Goal: Task Accomplishment & Management: Manage account settings

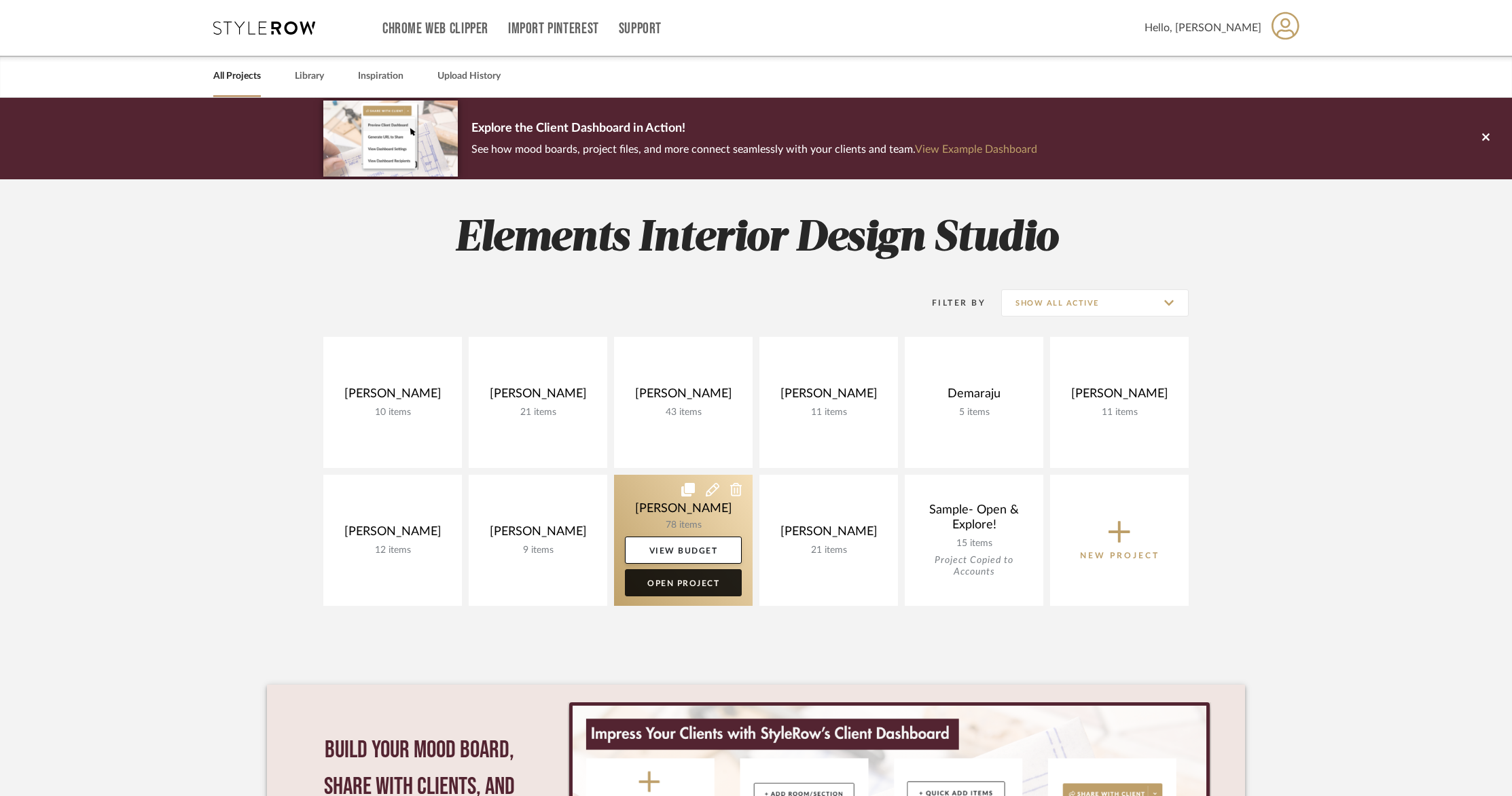
click at [688, 584] on link "Open Project" at bounding box center [683, 582] width 117 height 27
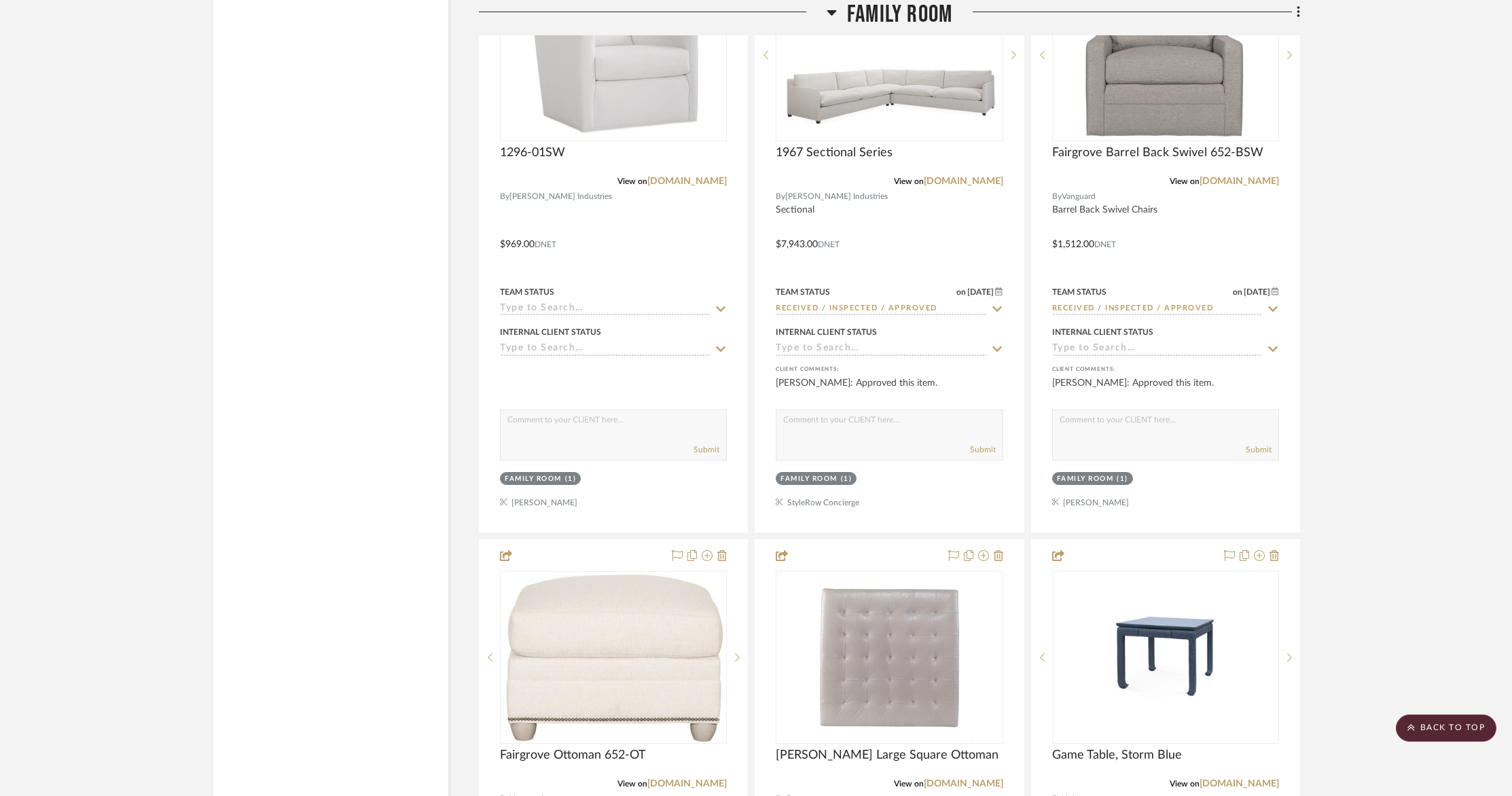
scroll to position [3628, 0]
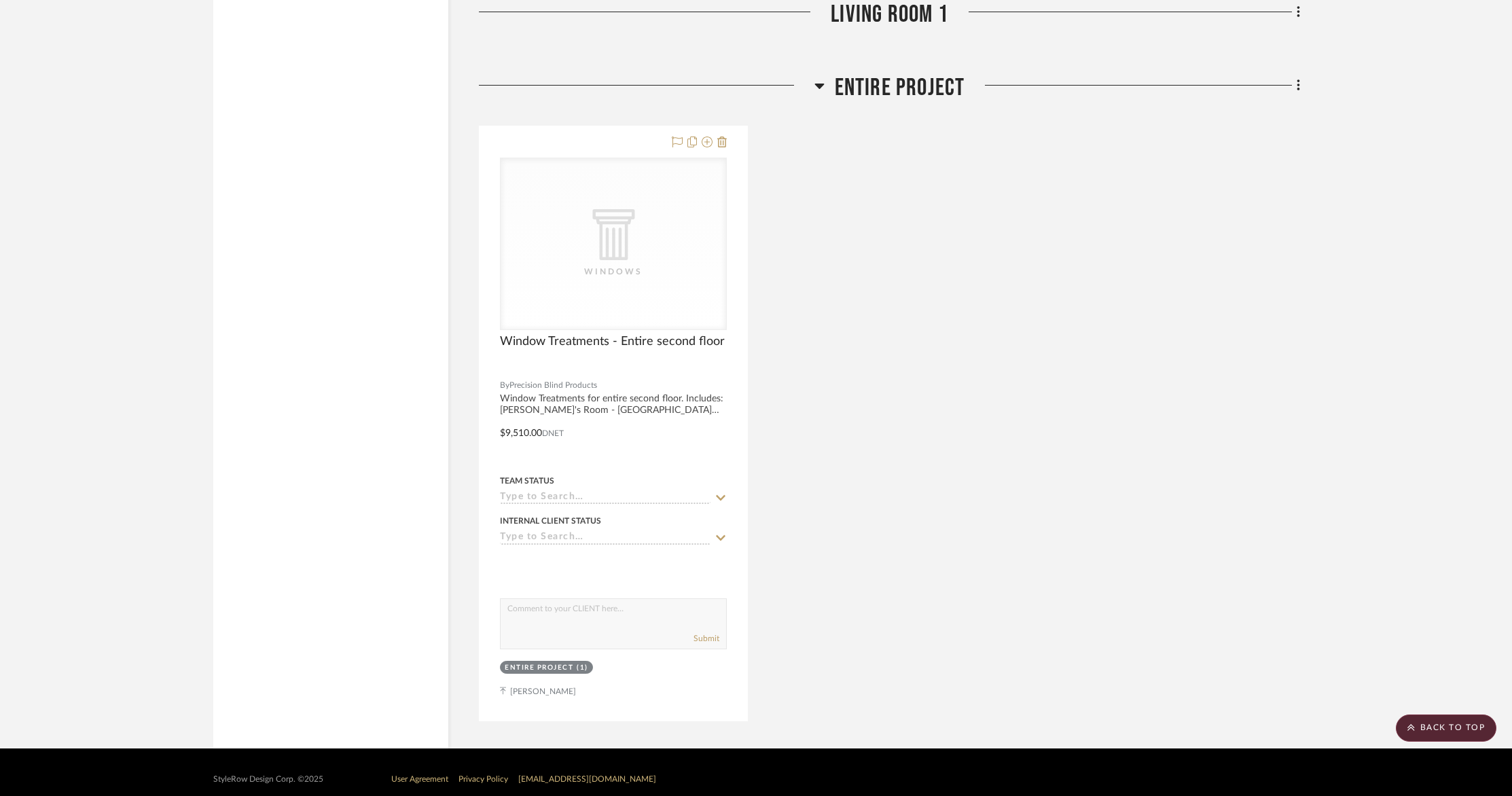
scroll to position [13221, 0]
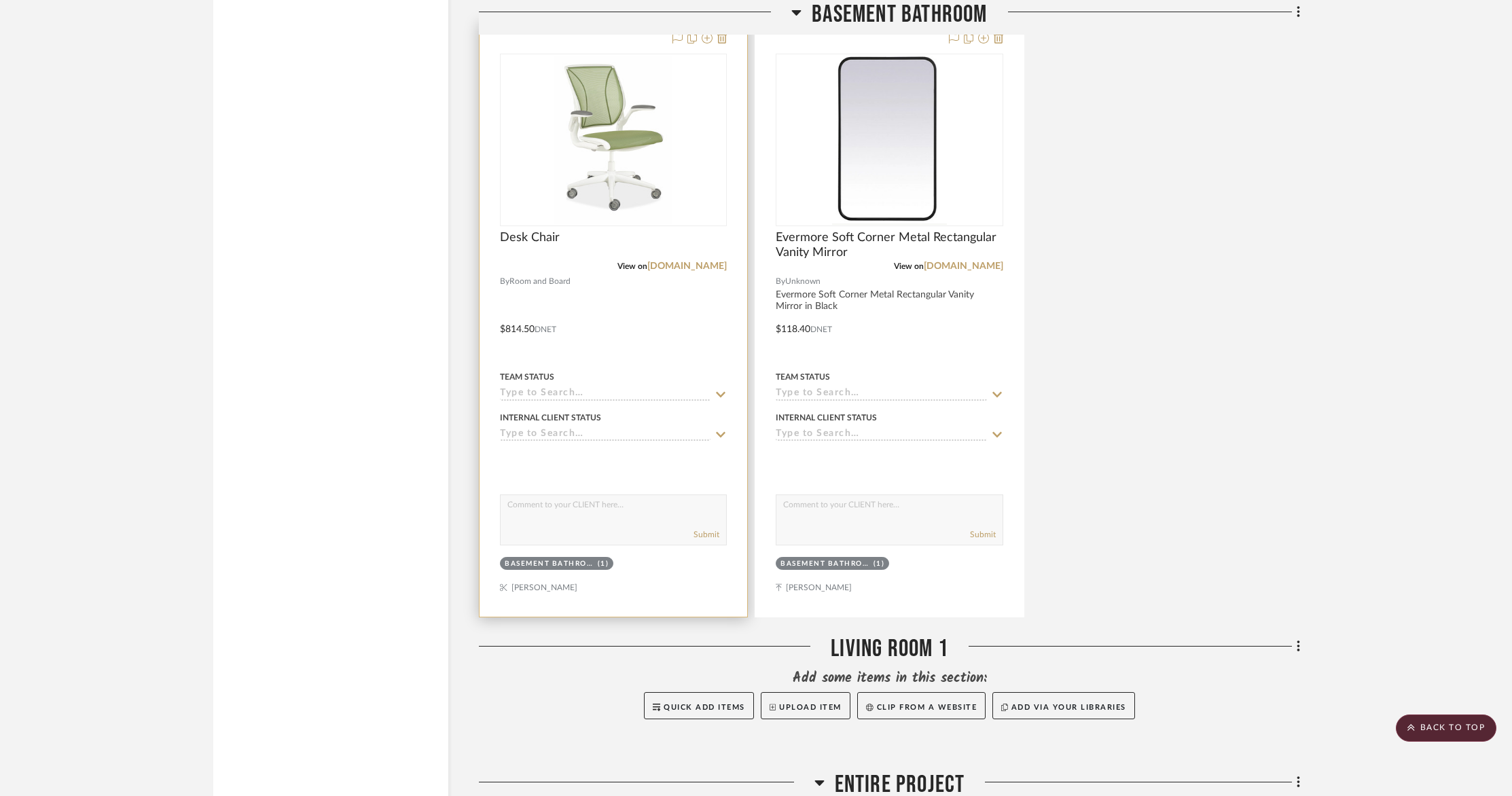
click at [687, 230] on div "Desk Chair" at bounding box center [613, 245] width 227 height 30
click at [635, 351] on div at bounding box center [613, 319] width 267 height 594
click at [596, 559] on div "Basement Bathroom (1)" at bounding box center [556, 563] width 104 height 10
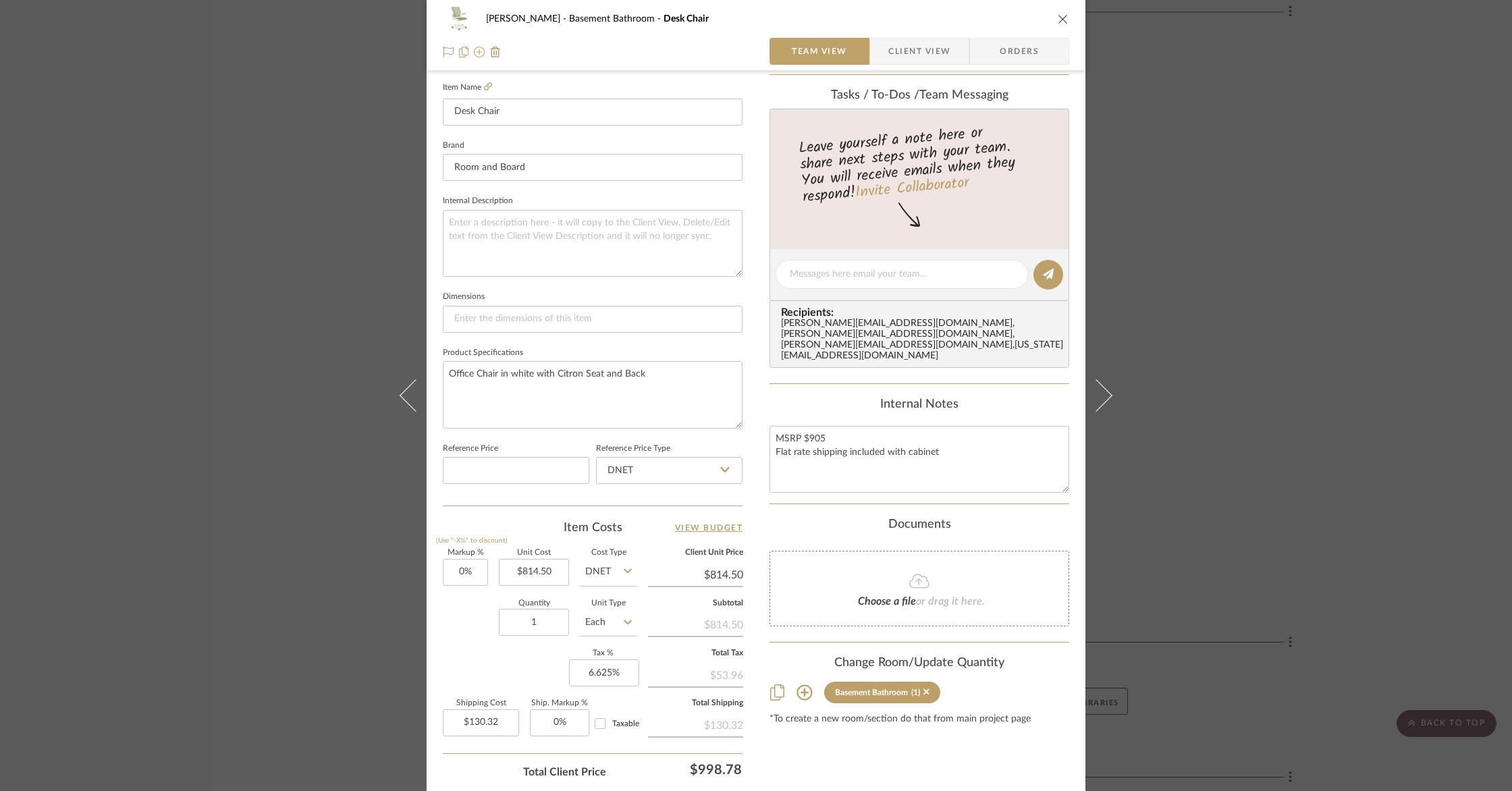
scroll to position [373, 0]
click at [924, 683] on icon at bounding box center [927, 688] width 6 height 9
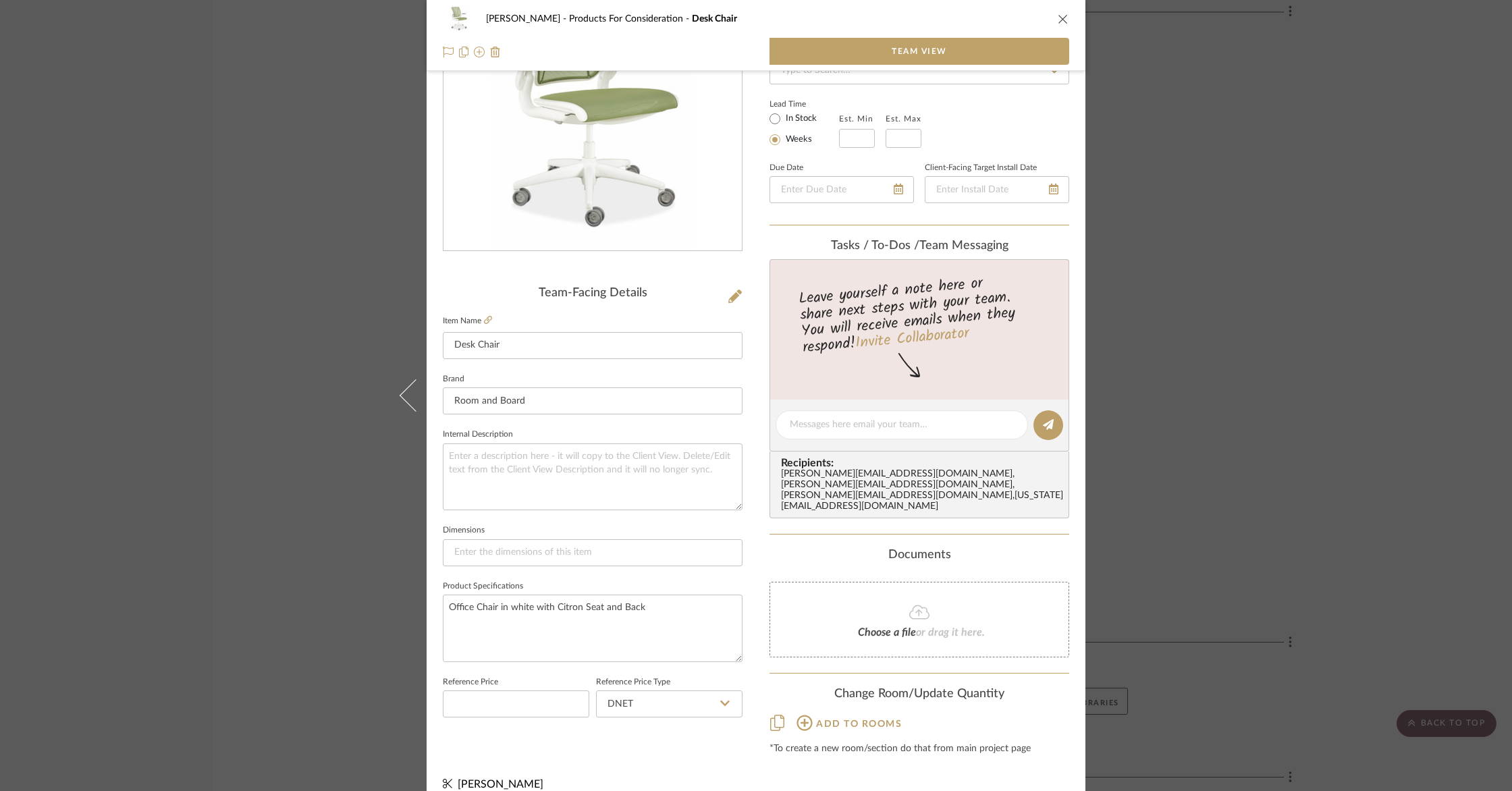
click at [797, 715] on icon at bounding box center [804, 722] width 16 height 16
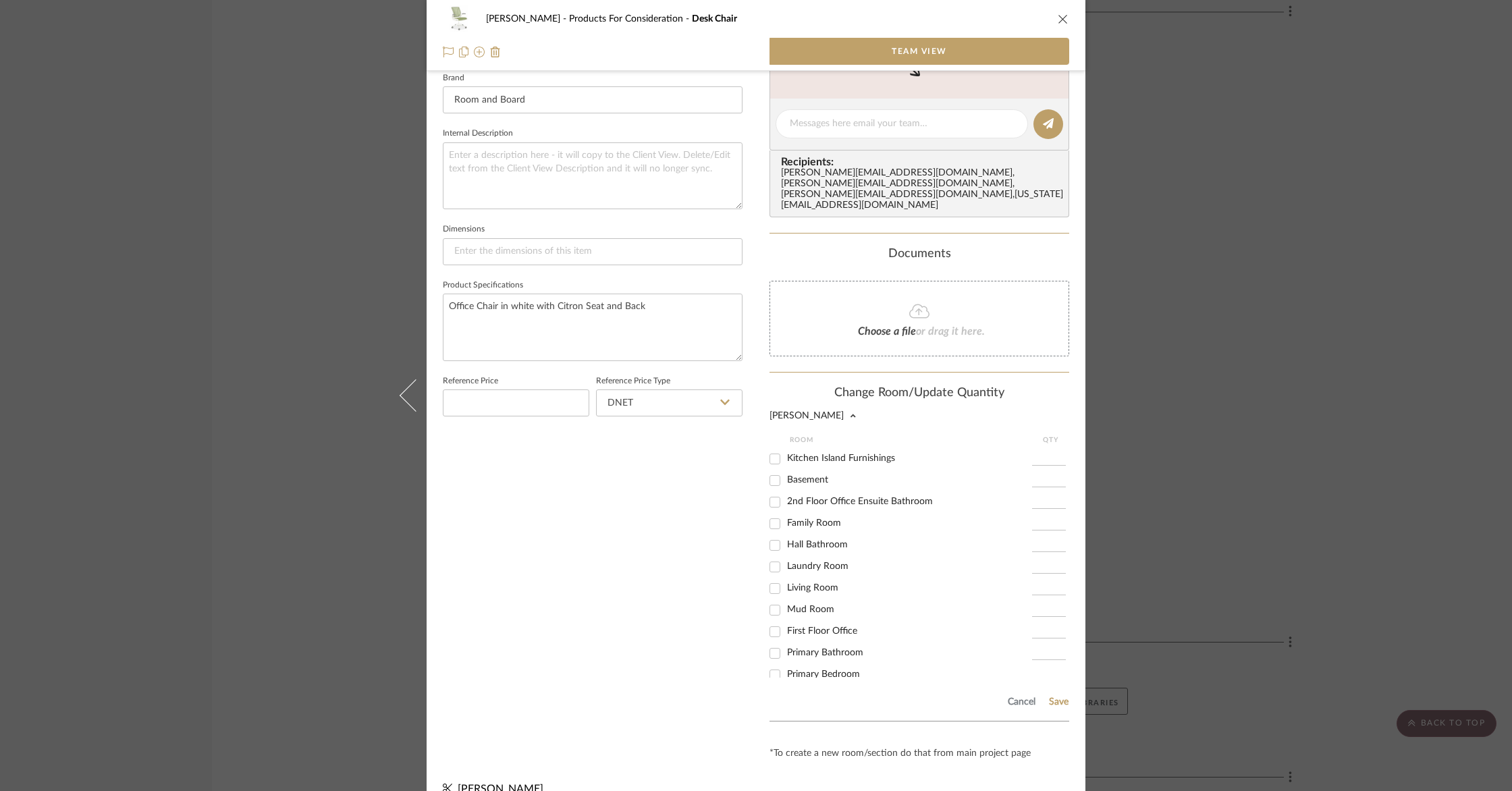
scroll to position [0, 0]
click at [773, 510] on input "Basement" at bounding box center [775, 521] width 22 height 22
checkbox input "true"
type input "1"
click at [1050, 697] on button "Save" at bounding box center [1058, 702] width 21 height 11
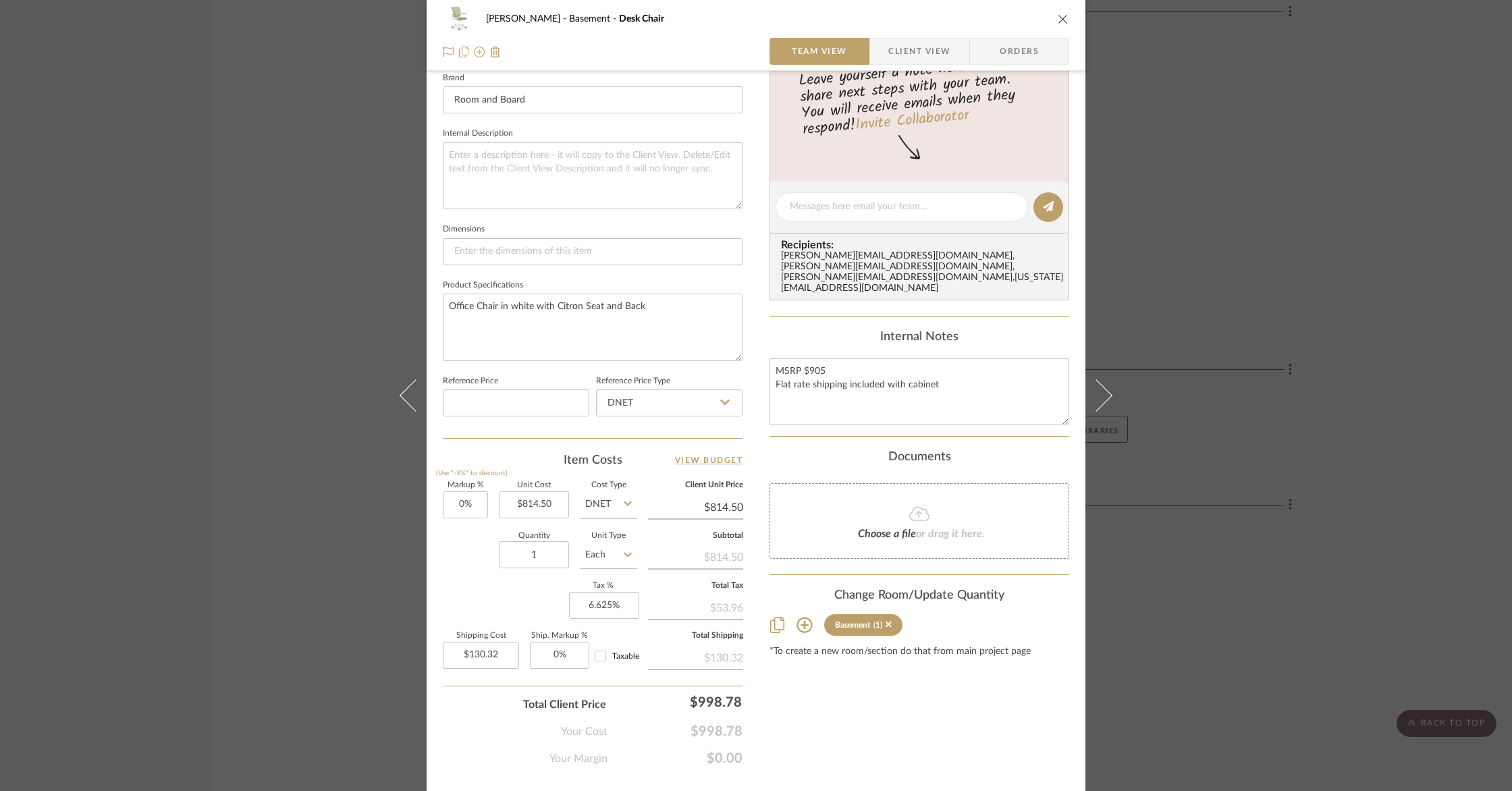
click at [1058, 18] on icon "close" at bounding box center [1063, 19] width 11 height 11
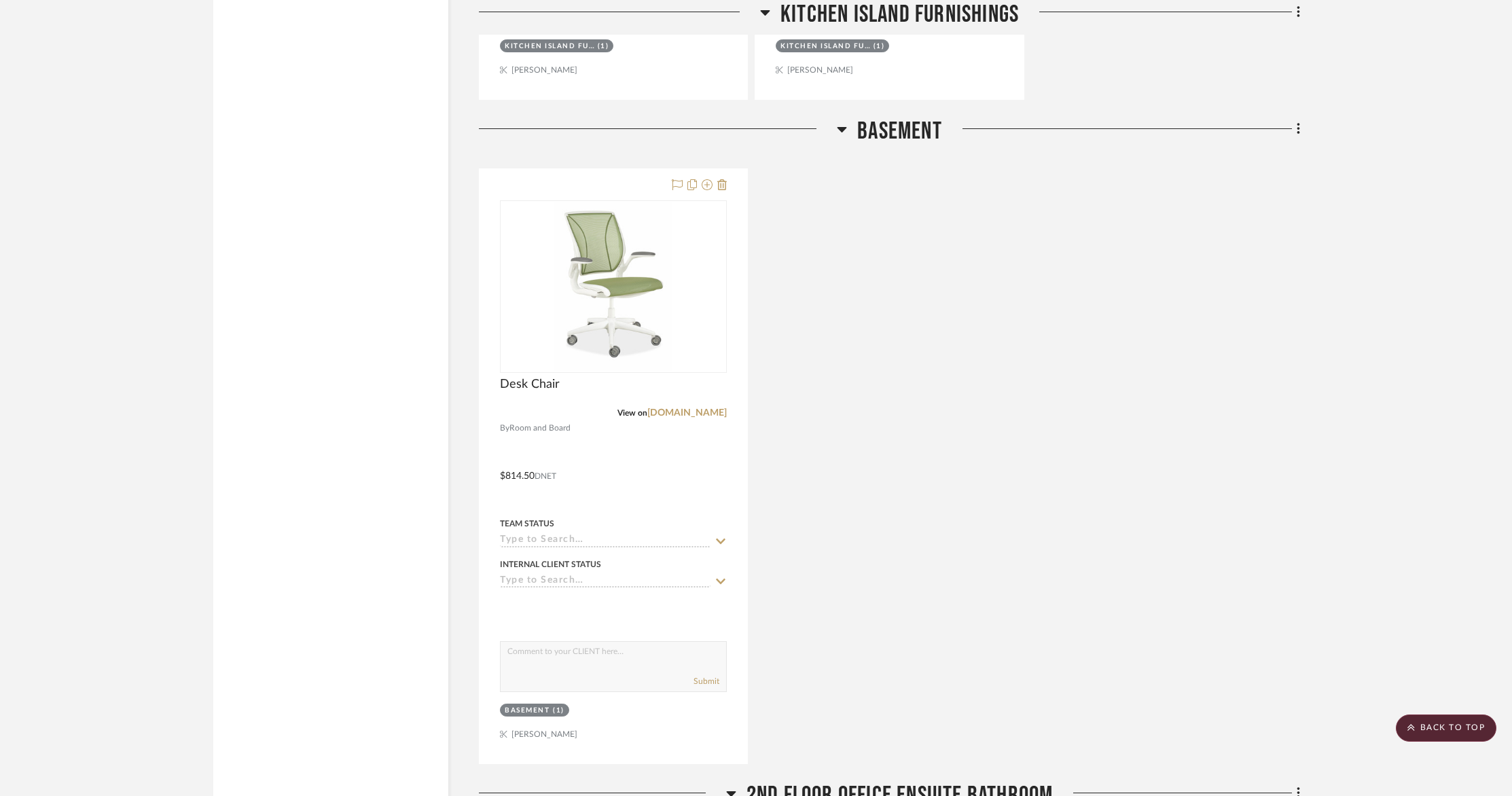
scroll to position [2861, 0]
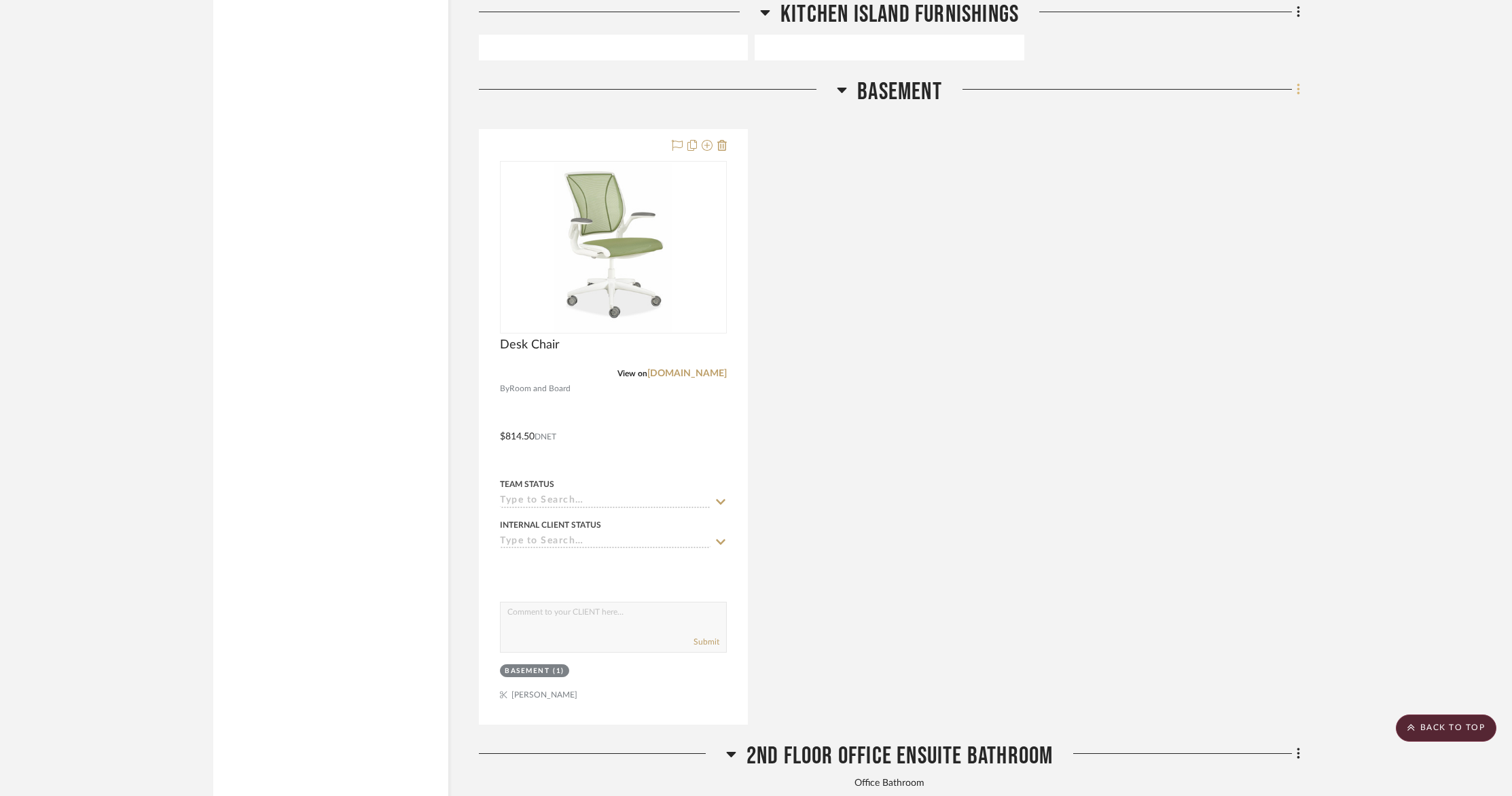
click at [1297, 90] on icon at bounding box center [1298, 89] width 4 height 15
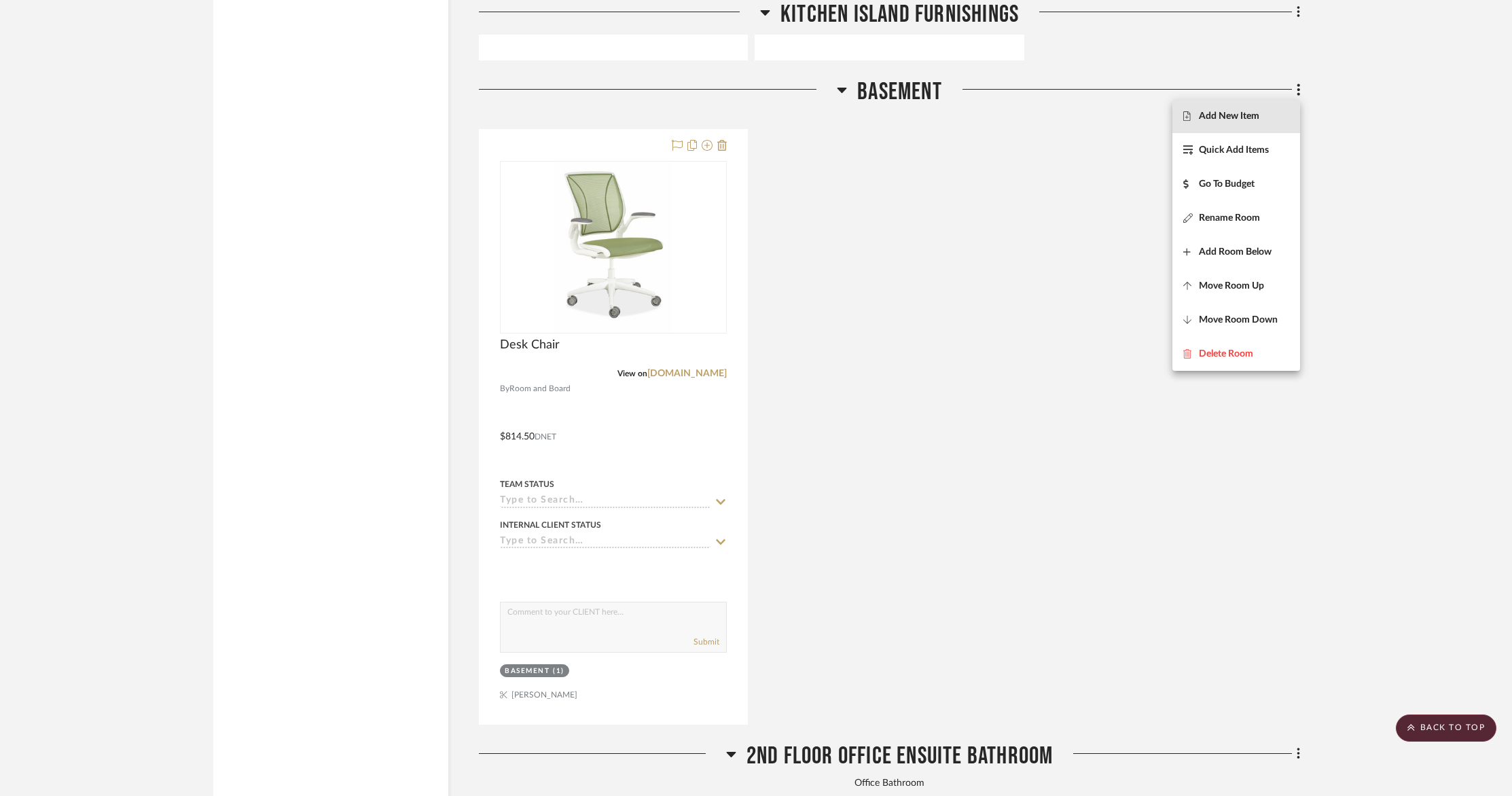
click at [1245, 120] on span "Add New Item" at bounding box center [1229, 116] width 60 height 12
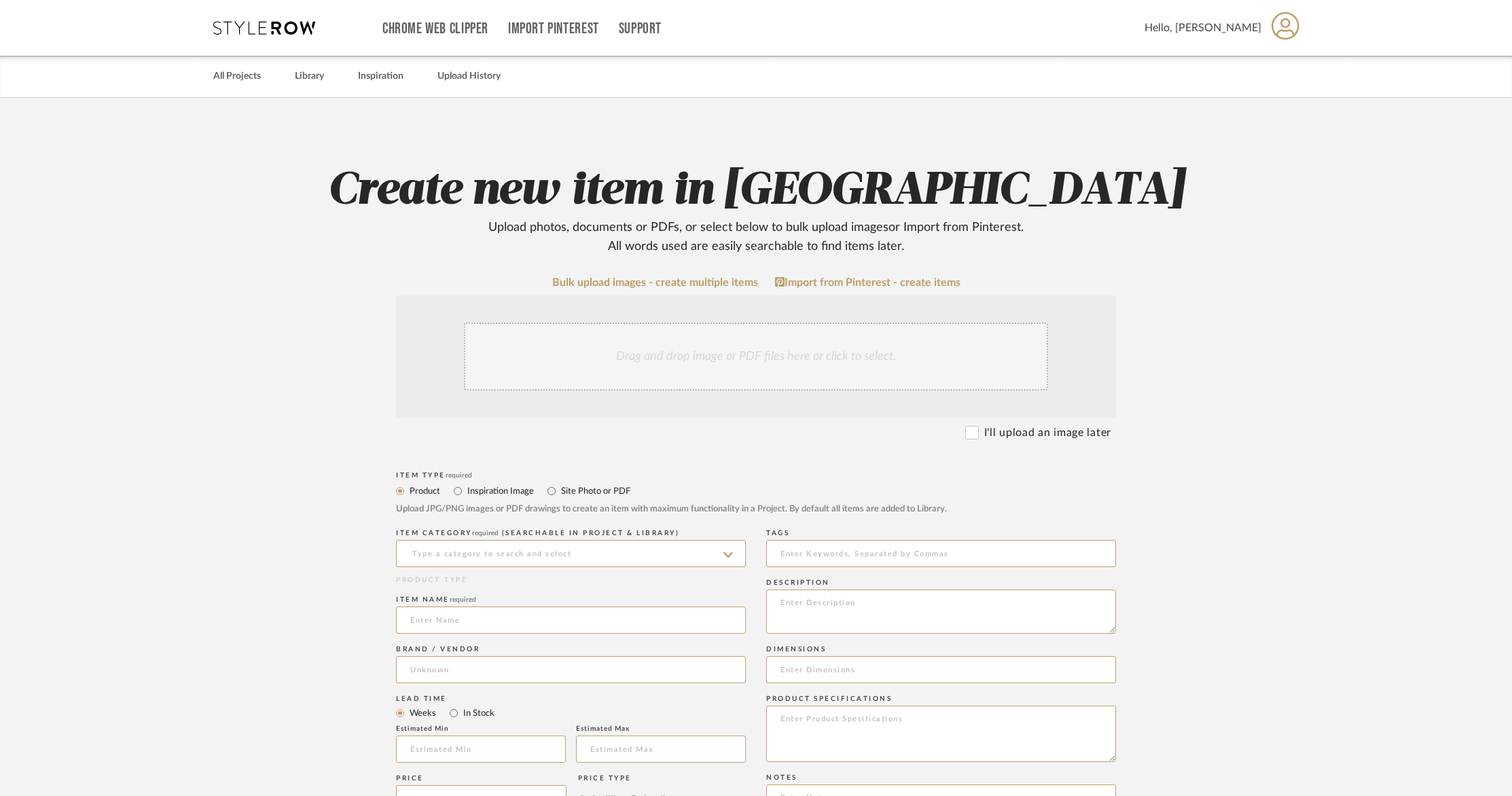
click at [665, 355] on div "Drag and drop image or PDF files here or click to select." at bounding box center [756, 357] width 584 height 68
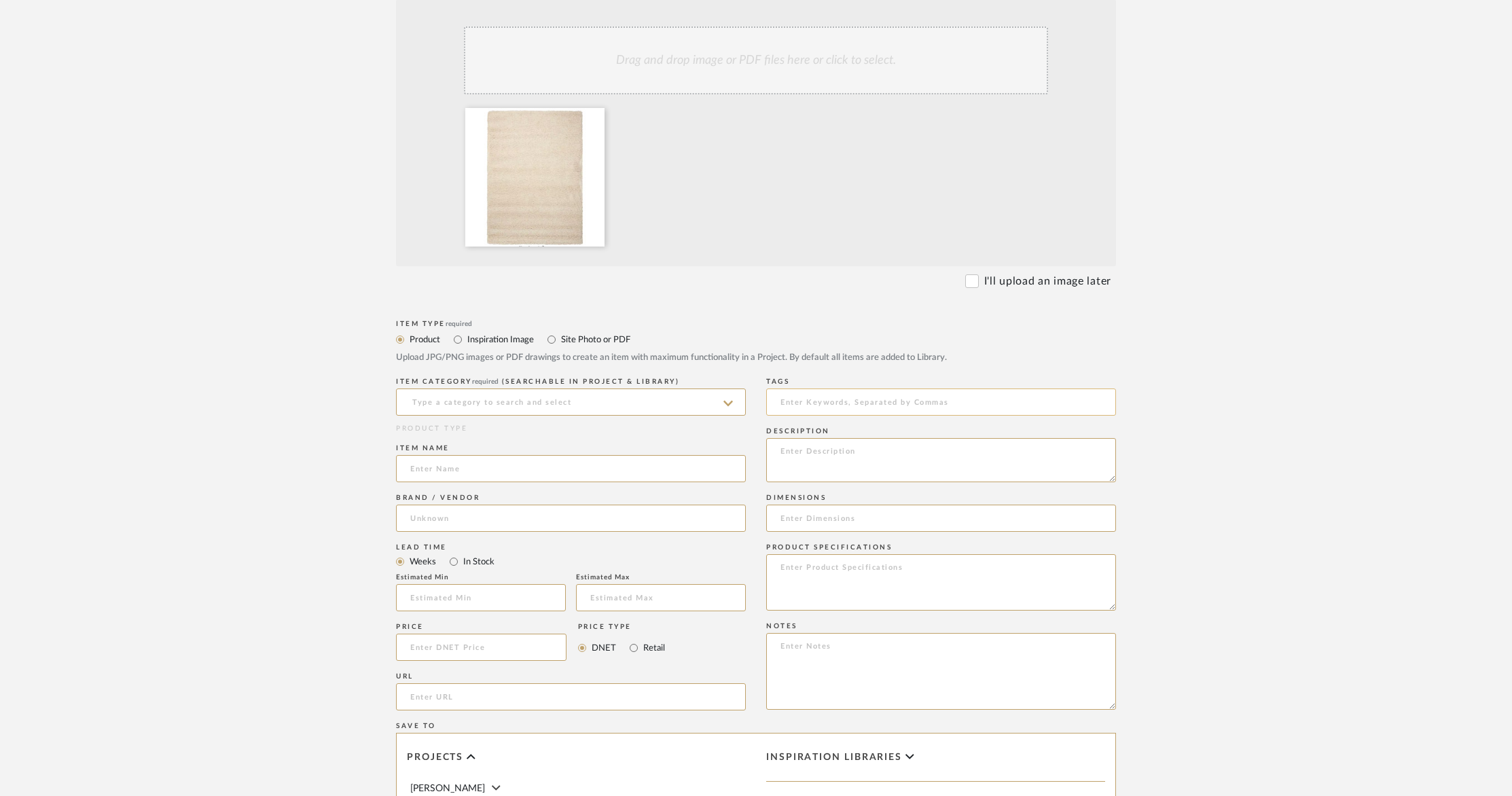
scroll to position [297, 0]
click at [459, 403] on input at bounding box center [570, 401] width 350 height 27
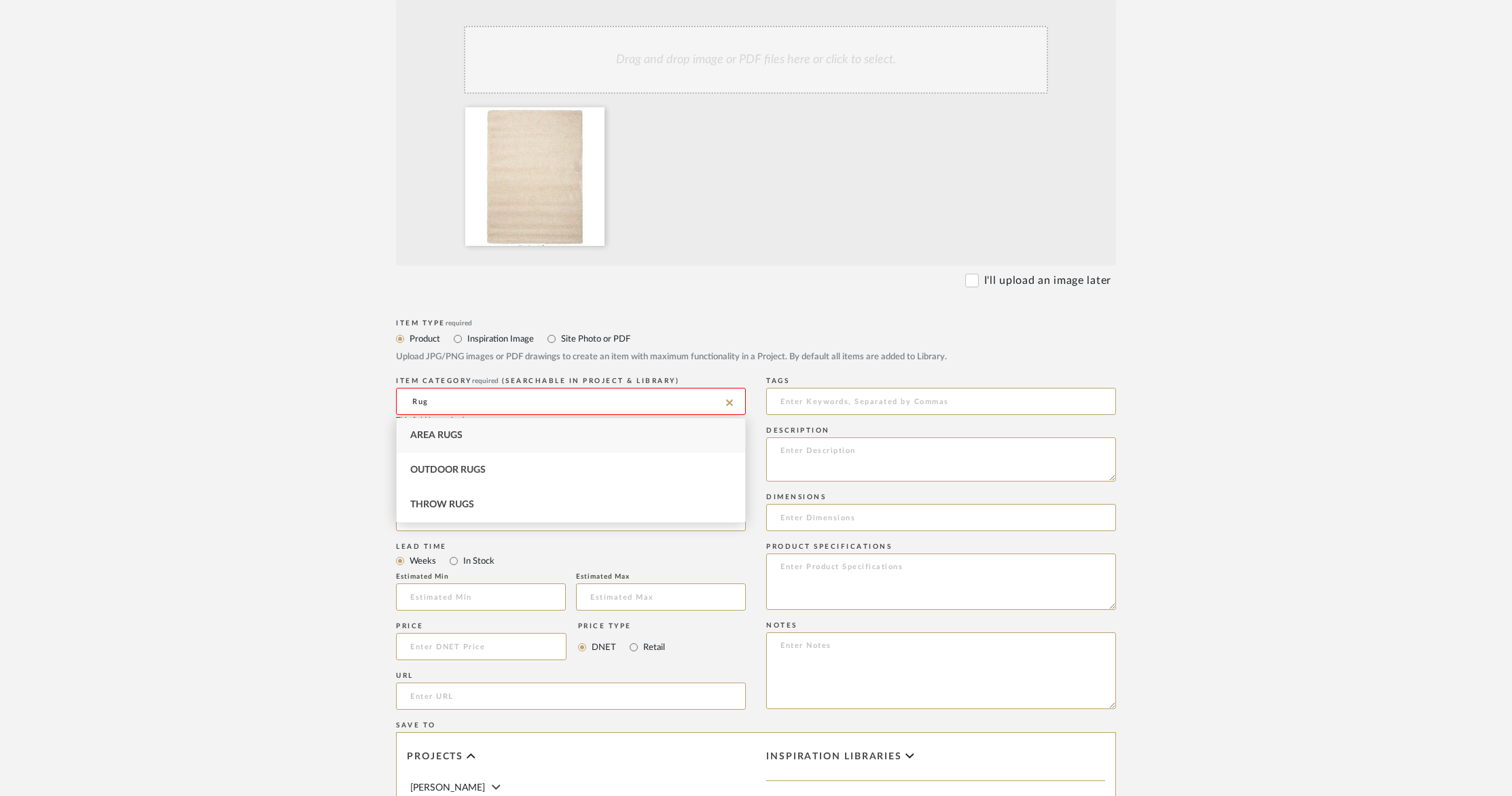
click at [462, 435] on span "Area Rugs" at bounding box center [436, 436] width 52 height 9
type input "Area Rugs"
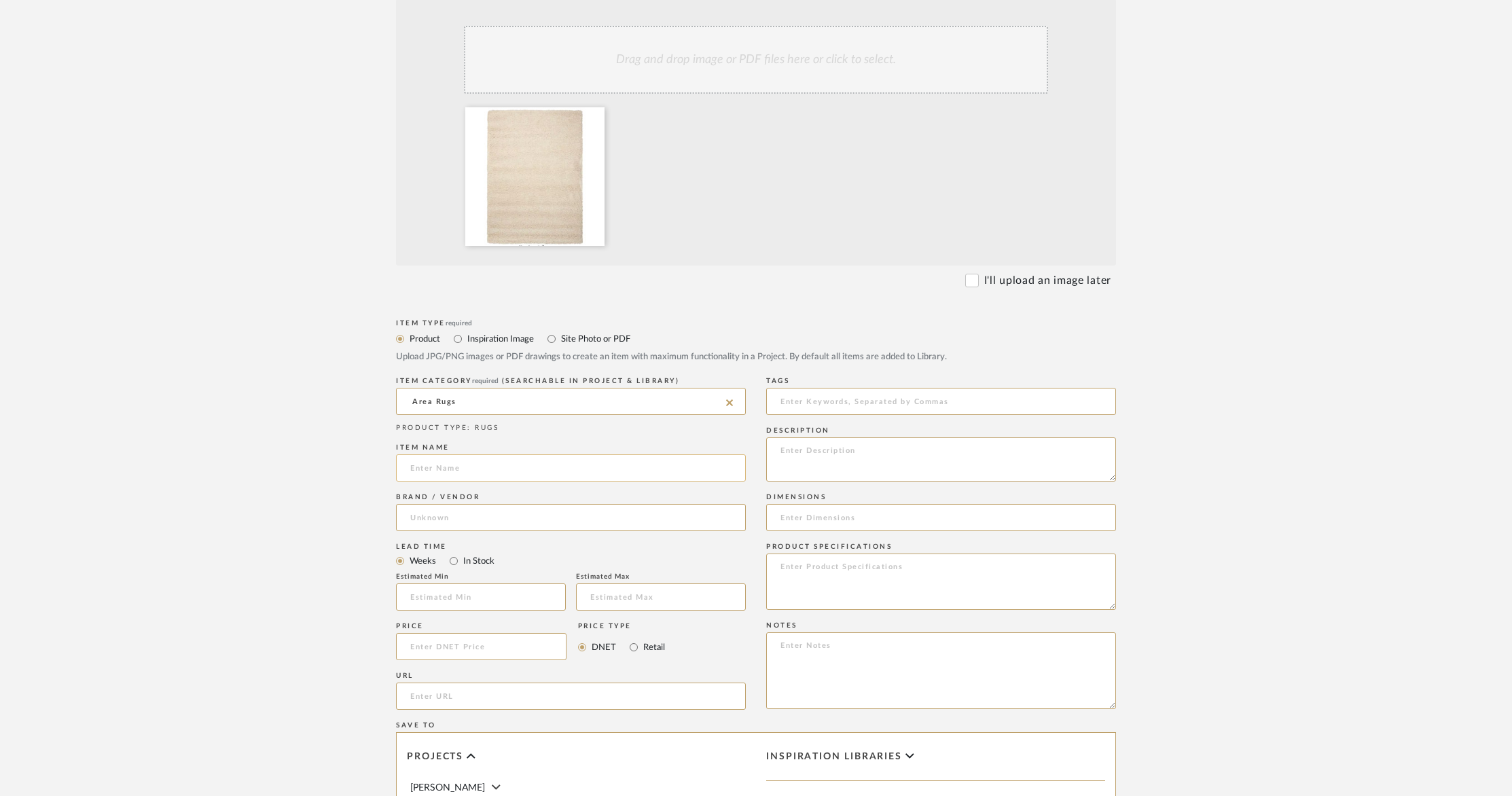
click at [451, 471] on input at bounding box center [570, 467] width 350 height 27
paste input "Amore Cream 8 ft. x 11 ft. Shag Contemporary Modern Shag Area Rug"
click at [550, 467] on input "Amore Cream 8 ft. x 11 ft. Shag Contemporary Modern Shag Area Rug" at bounding box center [570, 467] width 350 height 27
type input "Amore Cream Contemporary Modern Shag Area Rug"
click at [490, 517] on input at bounding box center [570, 517] width 350 height 27
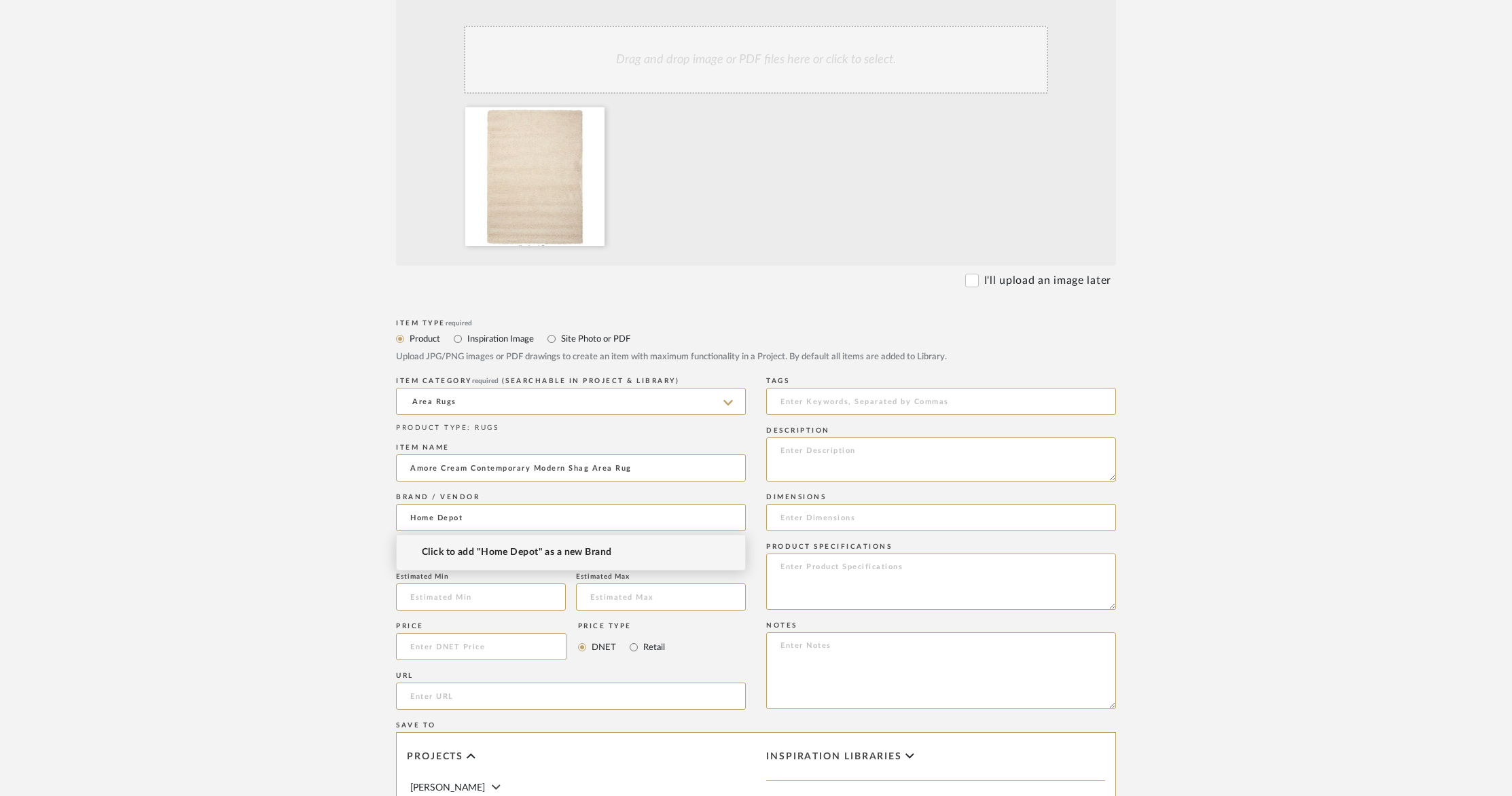
type input "Home Depot"
click at [517, 556] on span "Click to add "Home Depot" as a new Brand" at bounding box center [516, 553] width 190 height 12
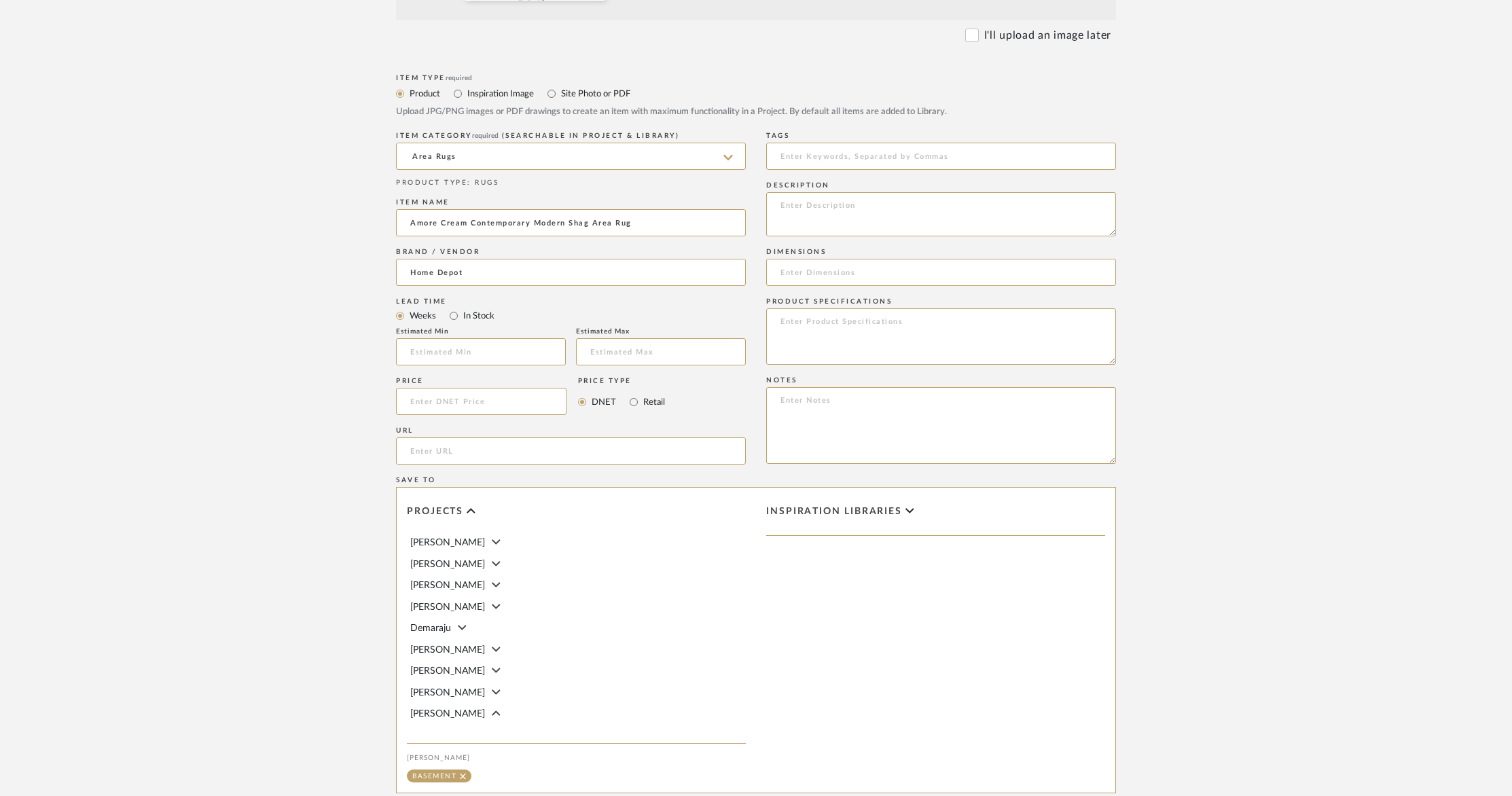
scroll to position [542, 0]
drag, startPoint x: 457, startPoint y: 453, endPoint x: 480, endPoint y: 432, distance: 31.1
click at [456, 453] on input "url" at bounding box center [570, 450] width 350 height 27
paste input "[URL][DOMAIN_NAME]"
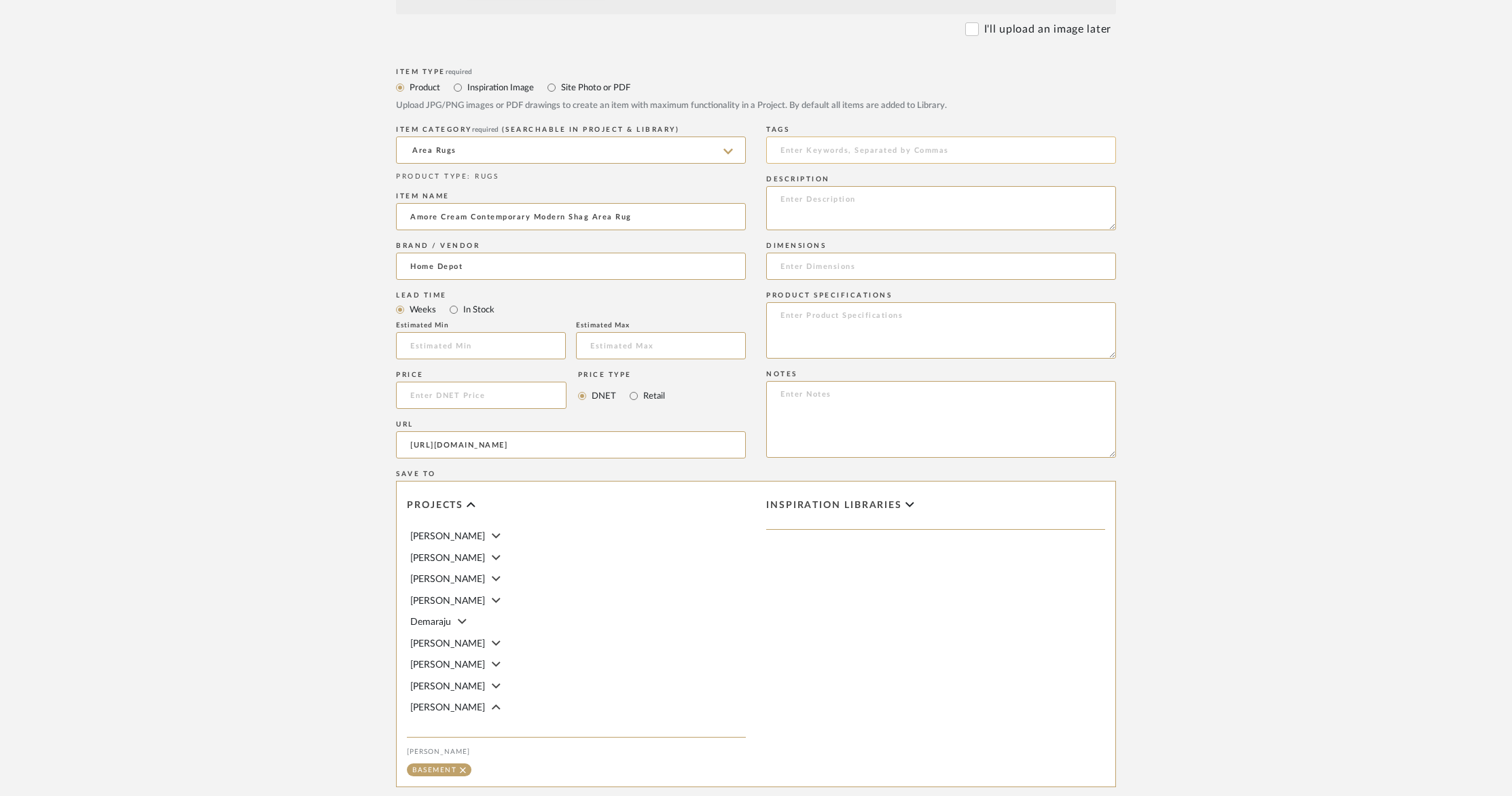
type input "[URL][DOMAIN_NAME]"
click at [821, 156] on input at bounding box center [941, 148] width 350 height 27
click at [815, 200] on textarea at bounding box center [941, 206] width 350 height 44
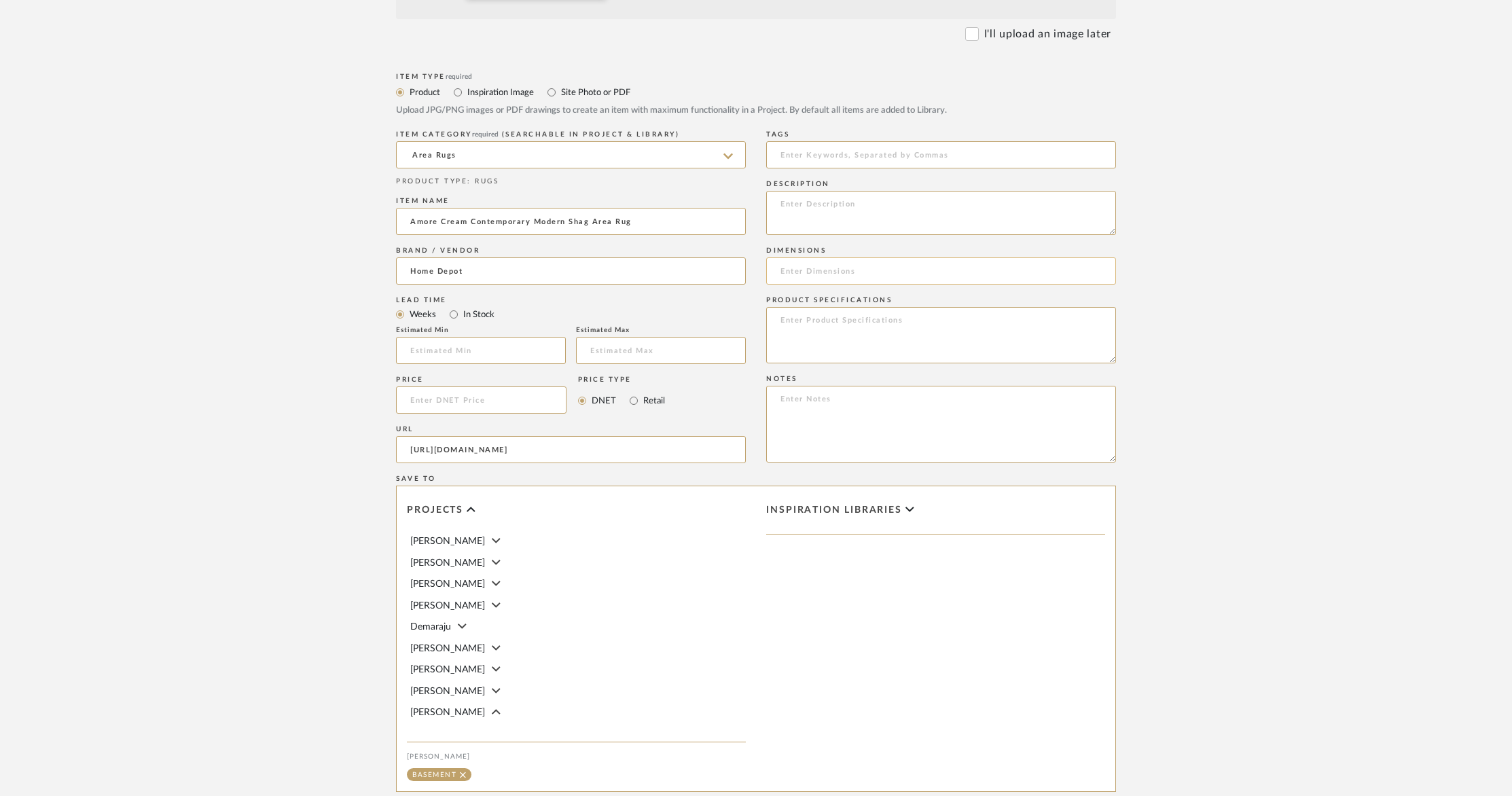
click at [843, 273] on input at bounding box center [941, 271] width 350 height 27
paste input "8 ft. x 11 ft."
type input "8 ft. x 11 ft."
click at [848, 333] on textarea at bounding box center [941, 335] width 350 height 57
click at [815, 205] on textarea at bounding box center [941, 212] width 350 height 44
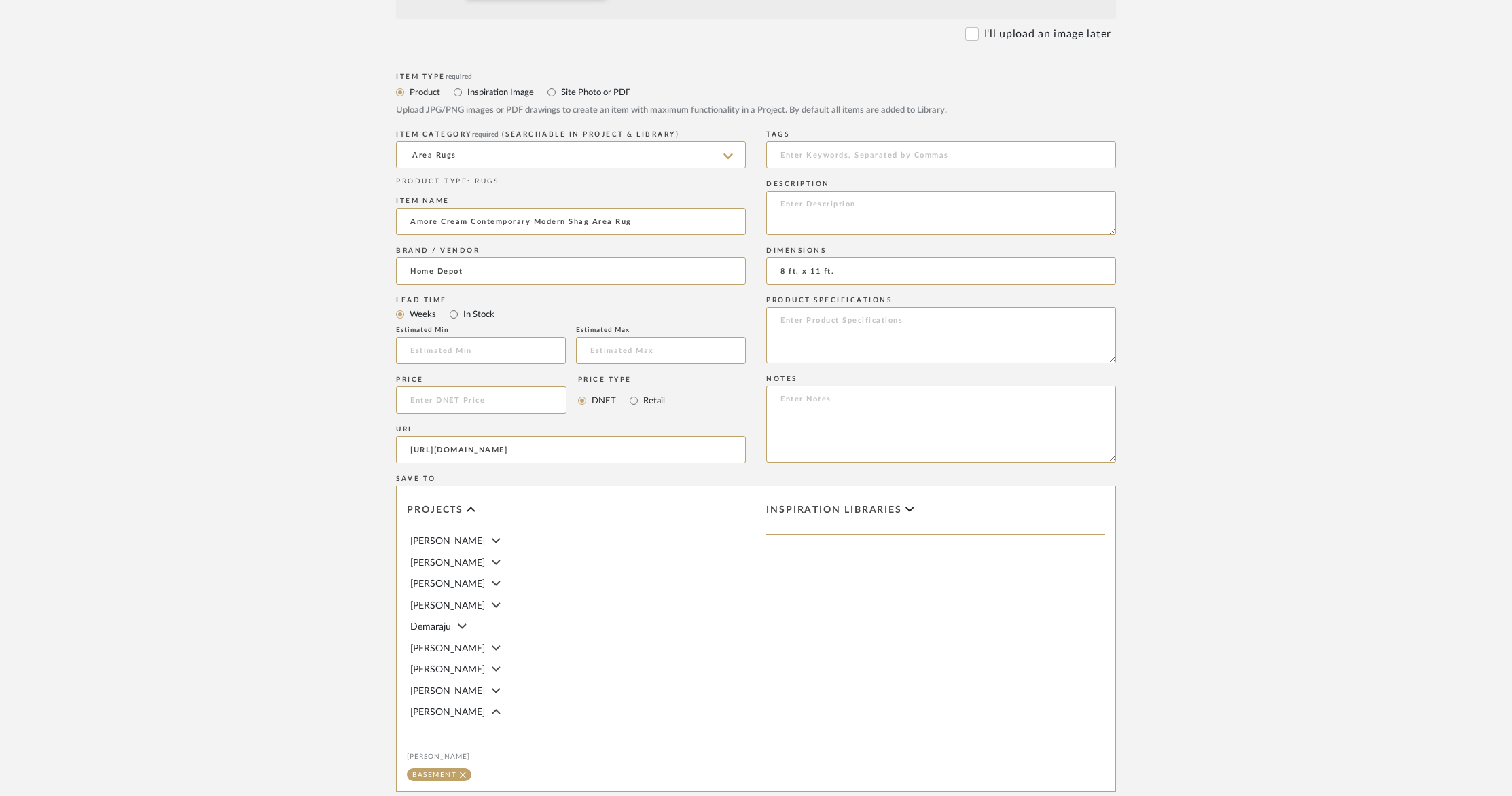
scroll to position [549, 0]
click at [878, 319] on textarea at bounding box center [941, 329] width 350 height 57
click at [819, 191] on textarea at bounding box center [941, 207] width 350 height 44
paste textarea "Amore Cream 8 ft. x 11 ft. Shag Contemporary Modern Shag Area Rug"
click at [921, 199] on textarea "Amore Cream 8 ft. x 11 ft. Shag Contemporary Modern Shag Area Rug" at bounding box center [941, 207] width 350 height 44
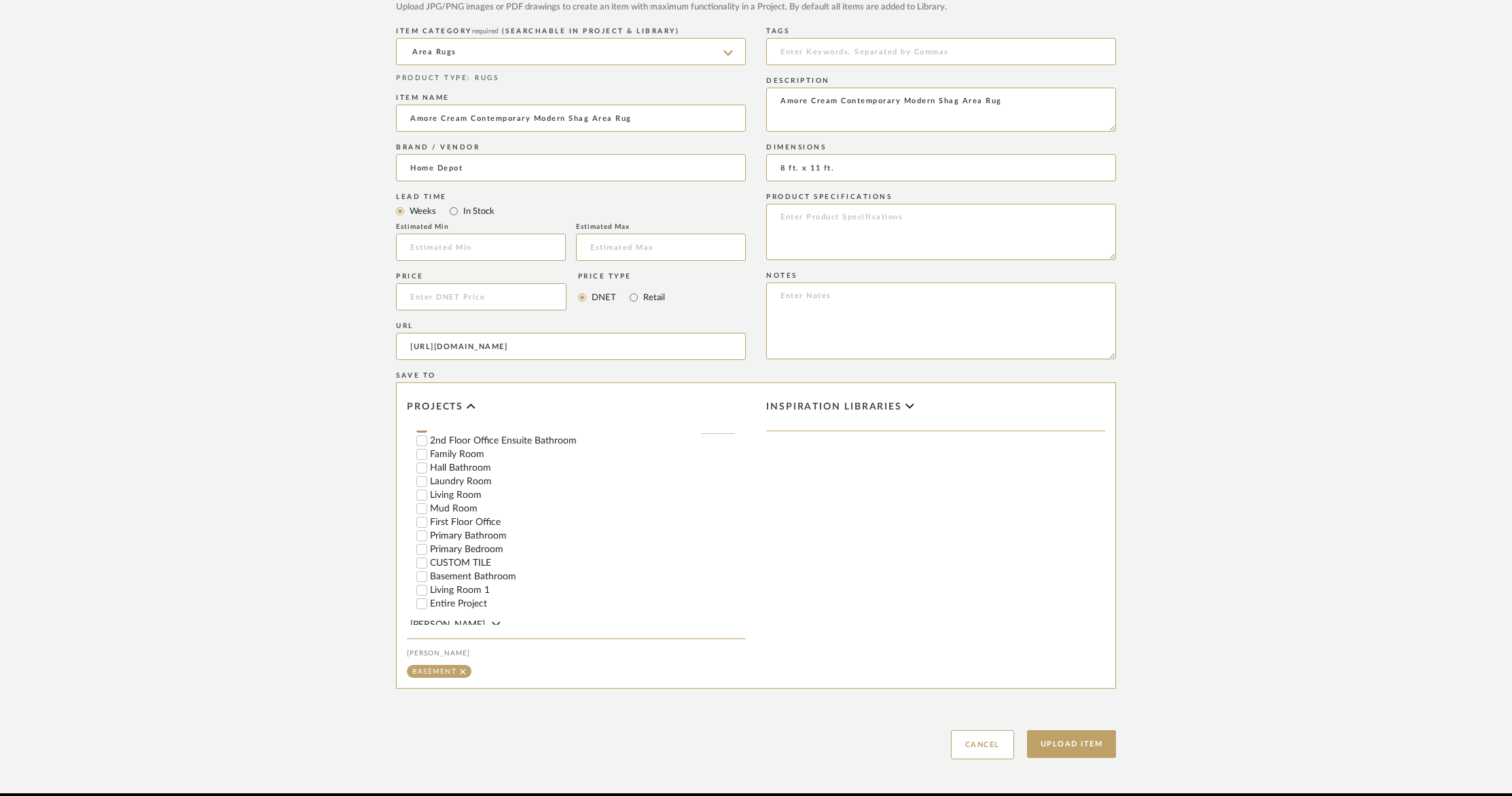
scroll to position [707, 0]
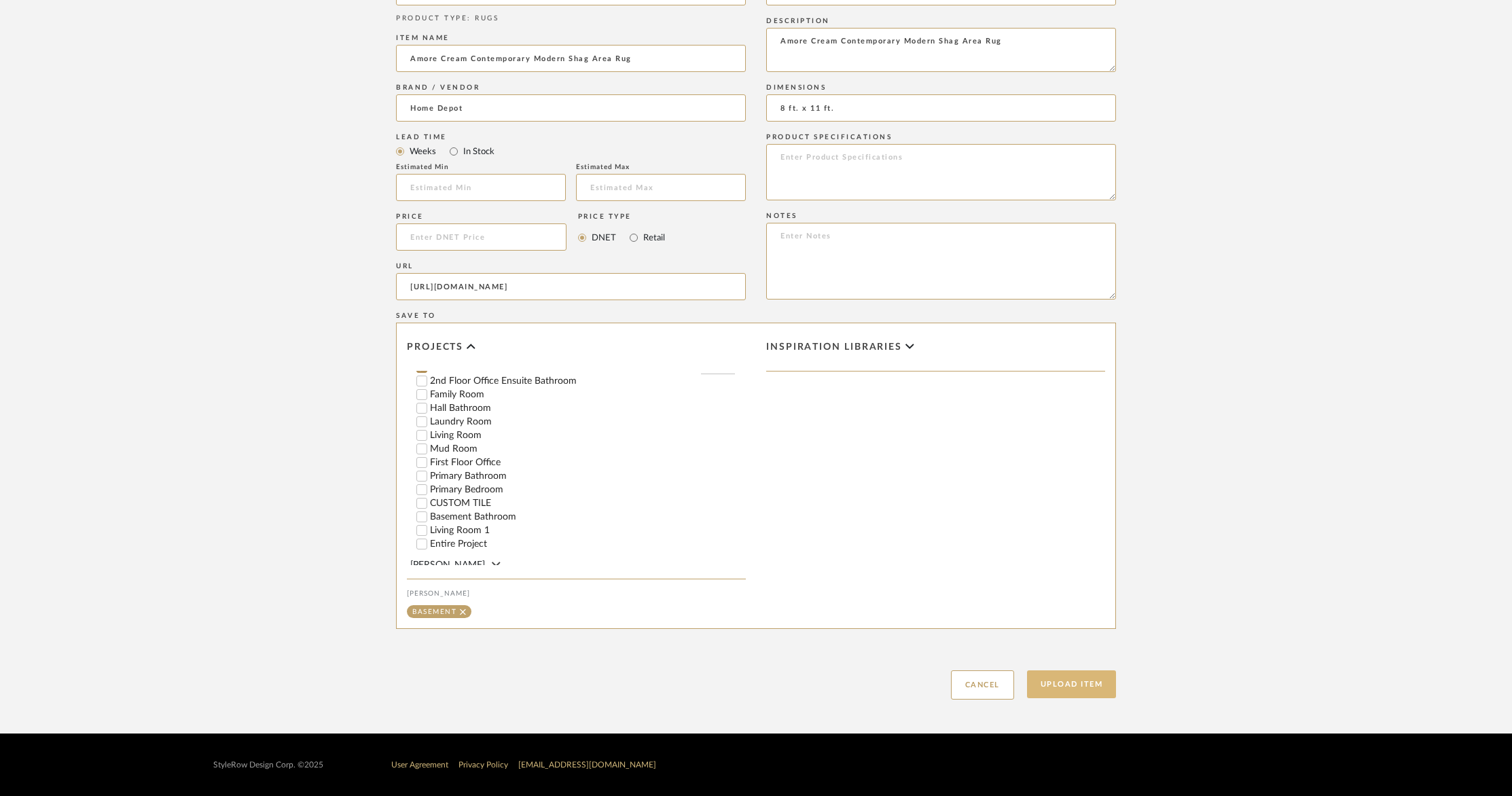
type textarea "Amore Cream Contemporary Modern Shag Area Rug"
click at [1081, 694] on button "Upload Item" at bounding box center [1072, 684] width 90 height 28
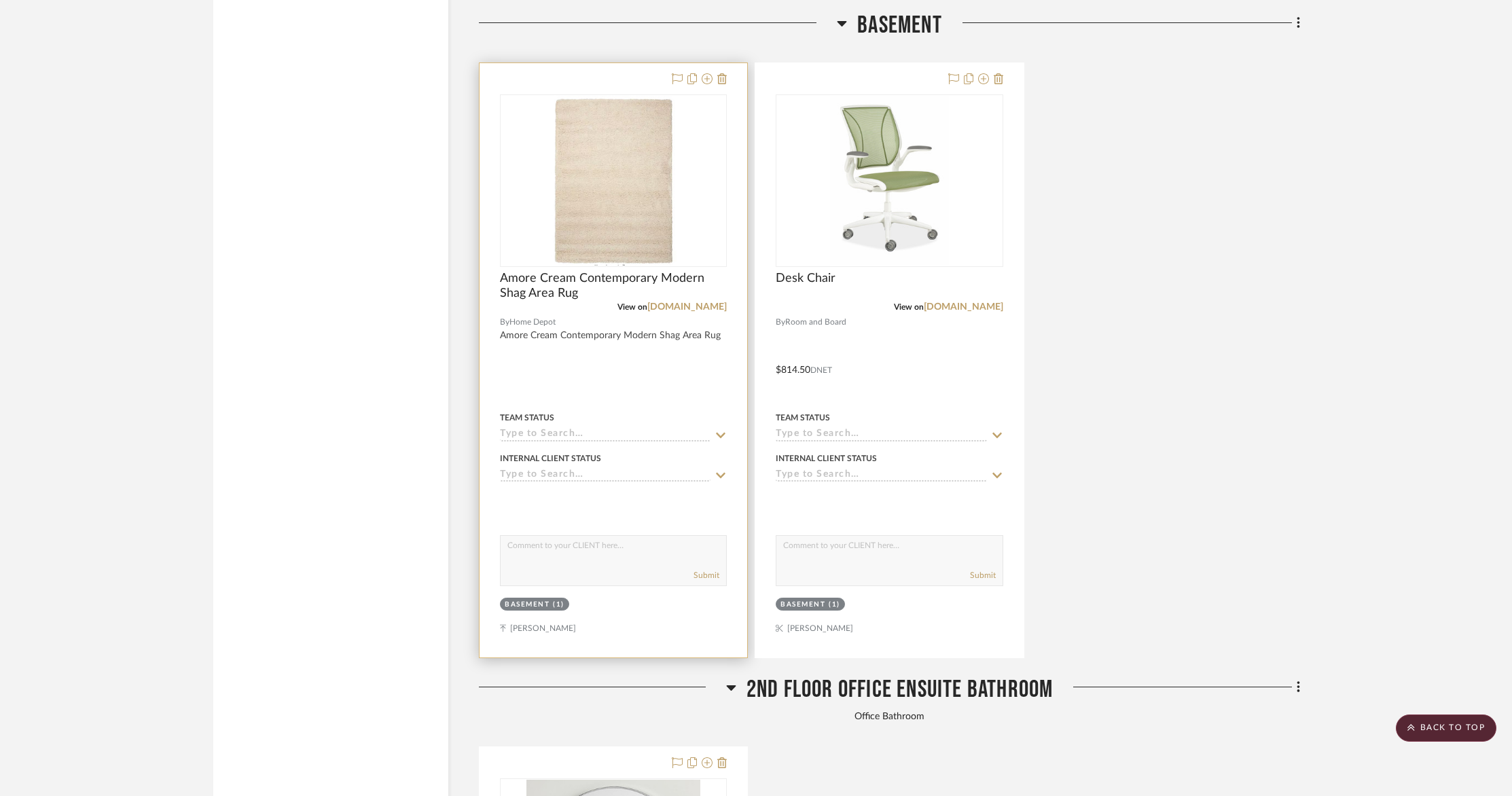
scroll to position [2927, 0]
click at [655, 357] on div at bounding box center [613, 360] width 267 height 594
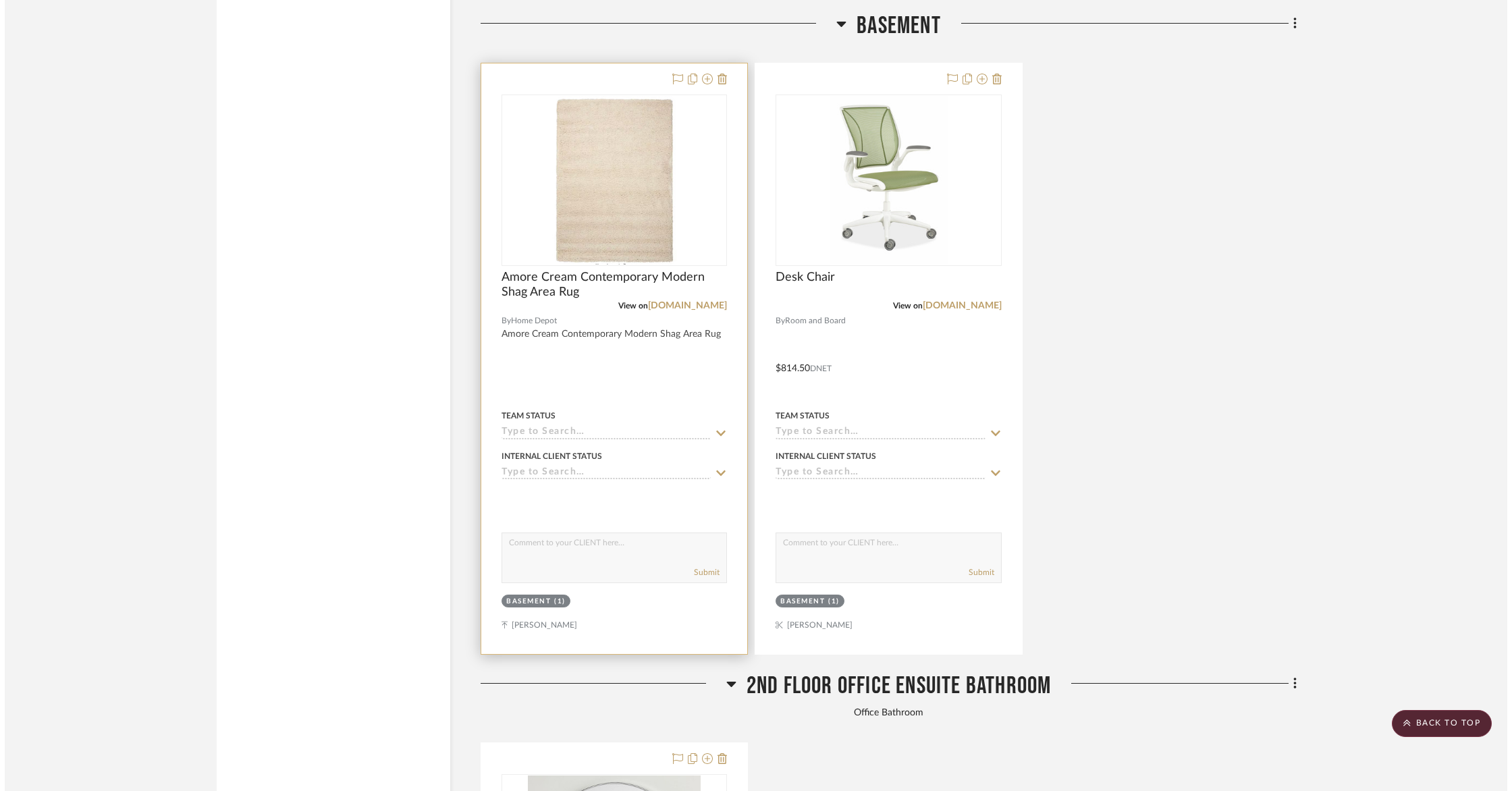
scroll to position [0, 0]
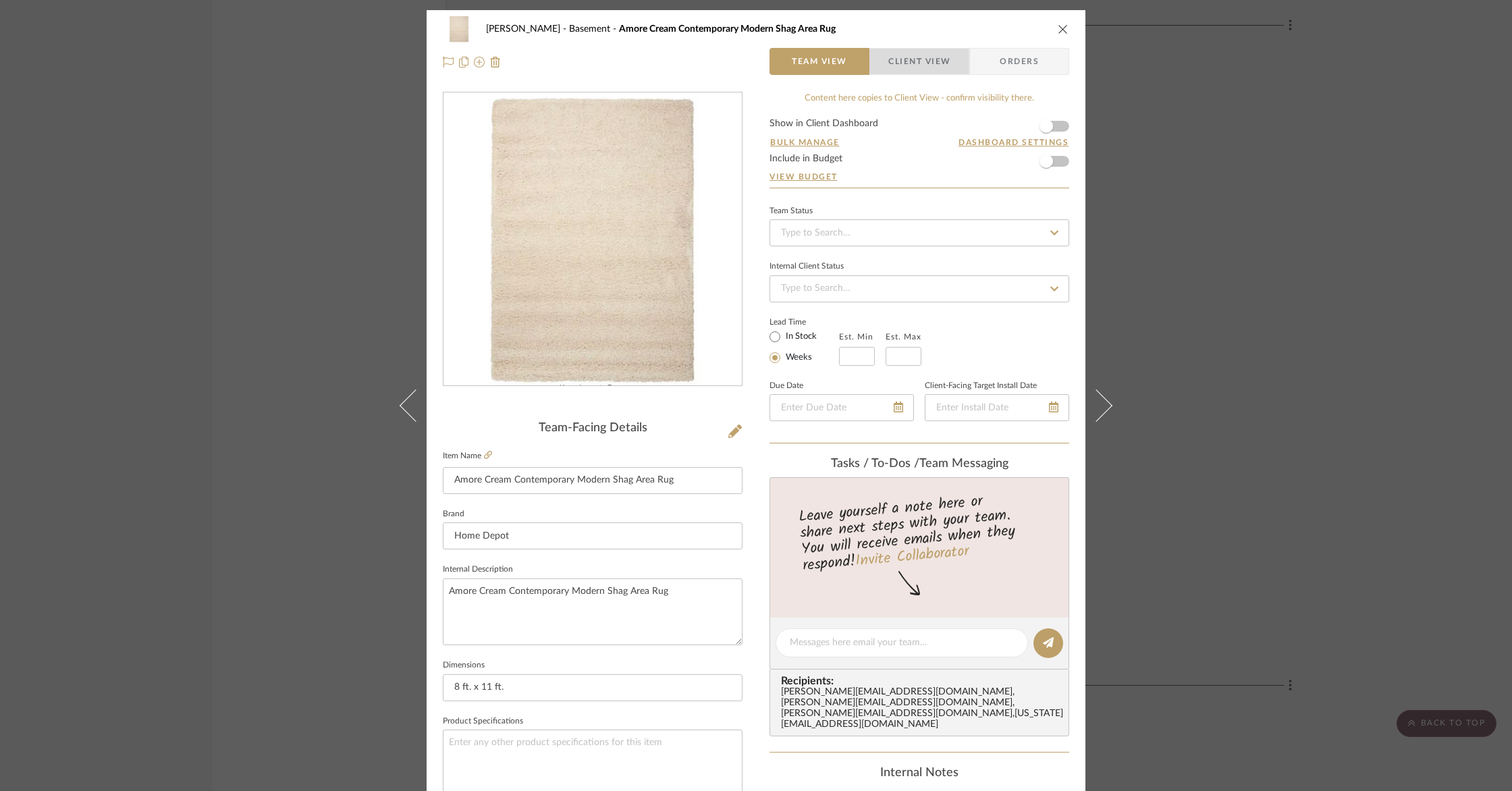
click at [926, 69] on span "Client View" at bounding box center [919, 61] width 62 height 27
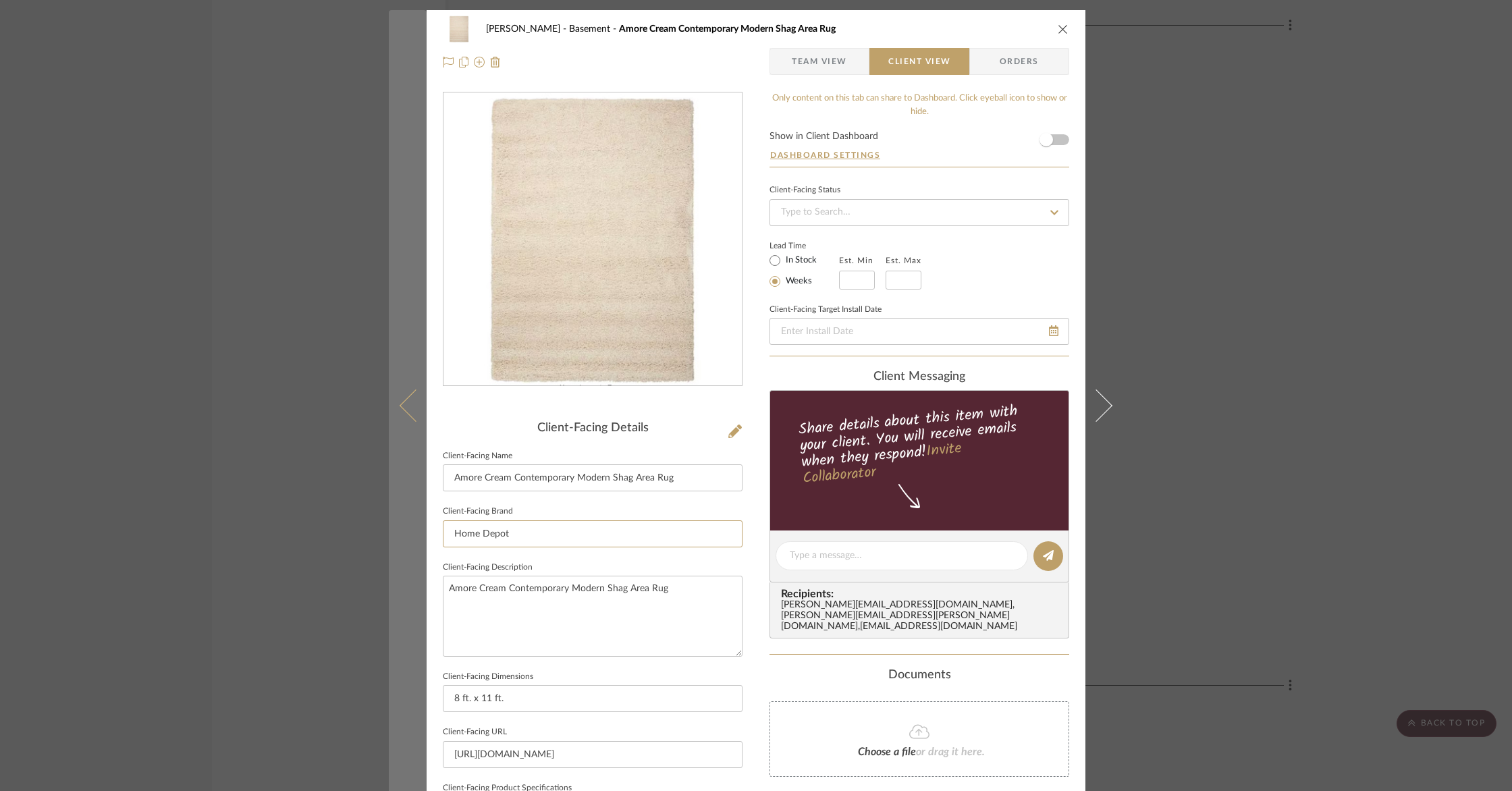
drag, startPoint x: 563, startPoint y: 535, endPoint x: 408, endPoint y: 521, distance: 155.6
click at [409, 521] on mat-dialog-content "[PERSON_NAME] Basement Amore Cream Contemporary Modern Shag Area Rug Team View …" at bounding box center [756, 561] width 735 height 1101
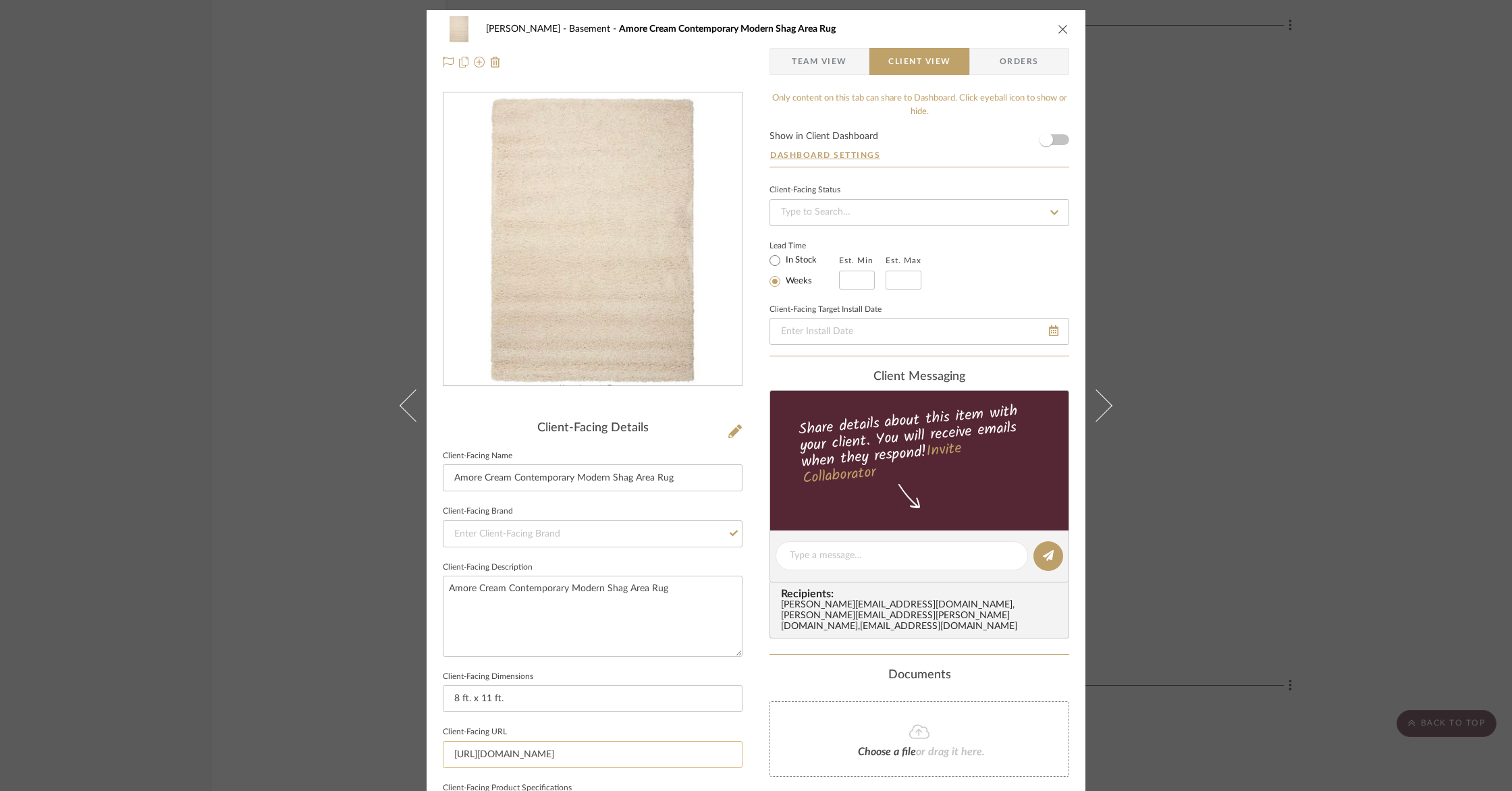
drag, startPoint x: 729, startPoint y: 754, endPoint x: 441, endPoint y: 747, distance: 288.1
click at [443, 748] on input "[URL][DOMAIN_NAME]" at bounding box center [592, 754] width 300 height 27
type input "ft-Shag-Contemporary-Modern-Shag-Area-Rug-150424/203956897"
drag, startPoint x: 732, startPoint y: 754, endPoint x: 440, endPoint y: 750, distance: 292.0
click at [443, 750] on input "ft-Shag-Contemporary-Modern-Shag-Area-Rug-150424/203956897" at bounding box center [592, 754] width 300 height 27
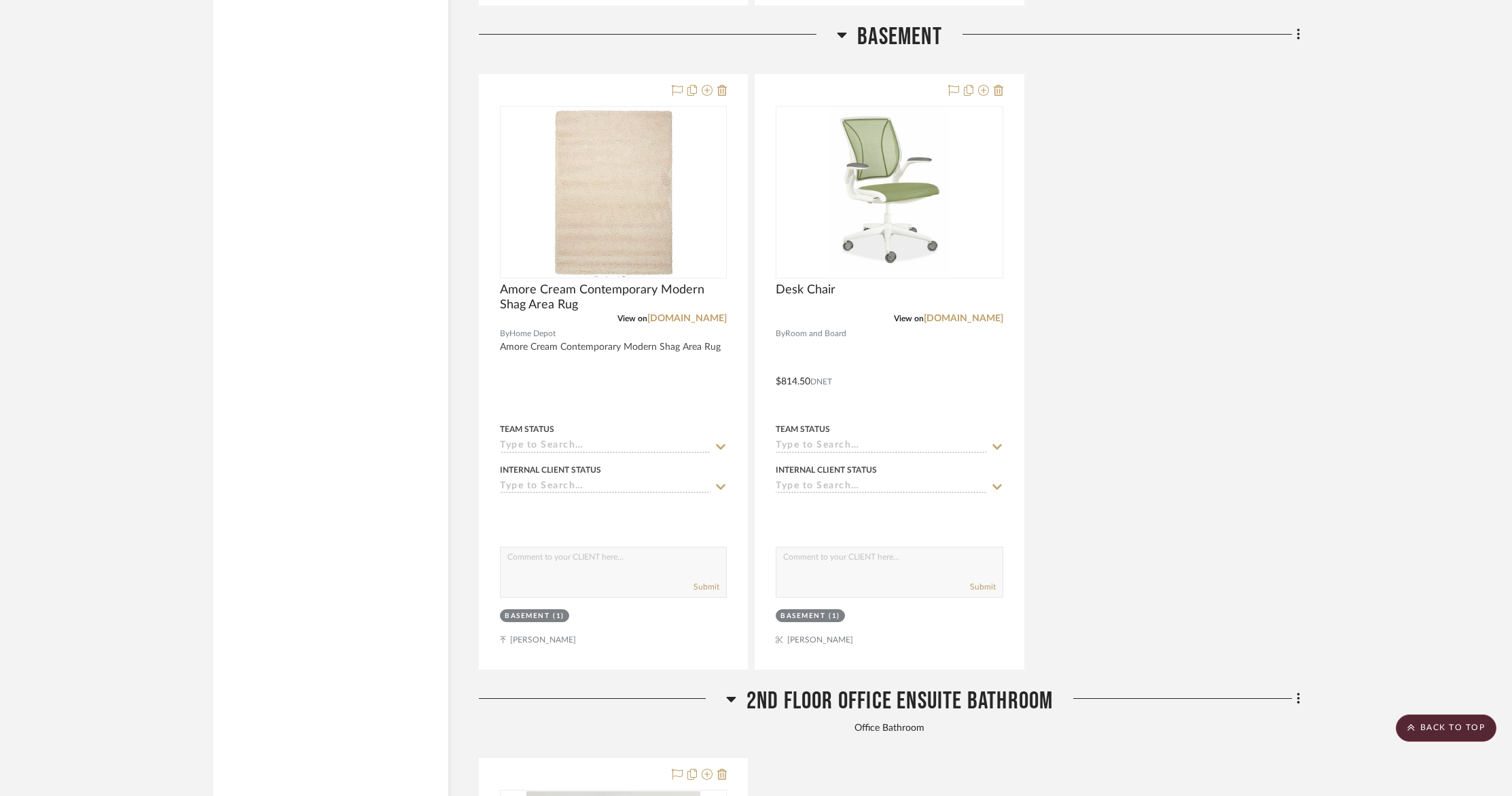
scroll to position [2905, 0]
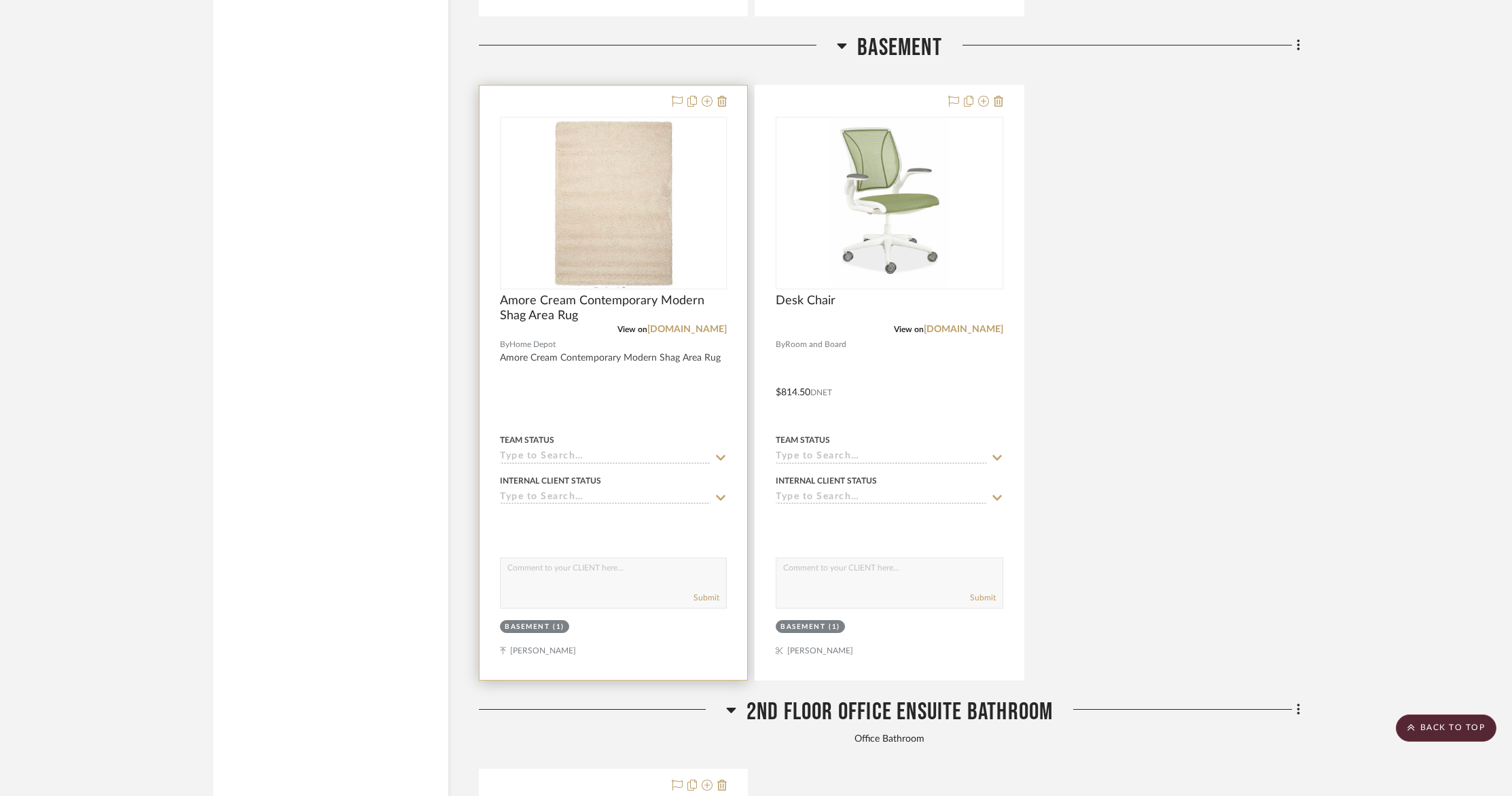
click at [605, 397] on div at bounding box center [613, 382] width 267 height 594
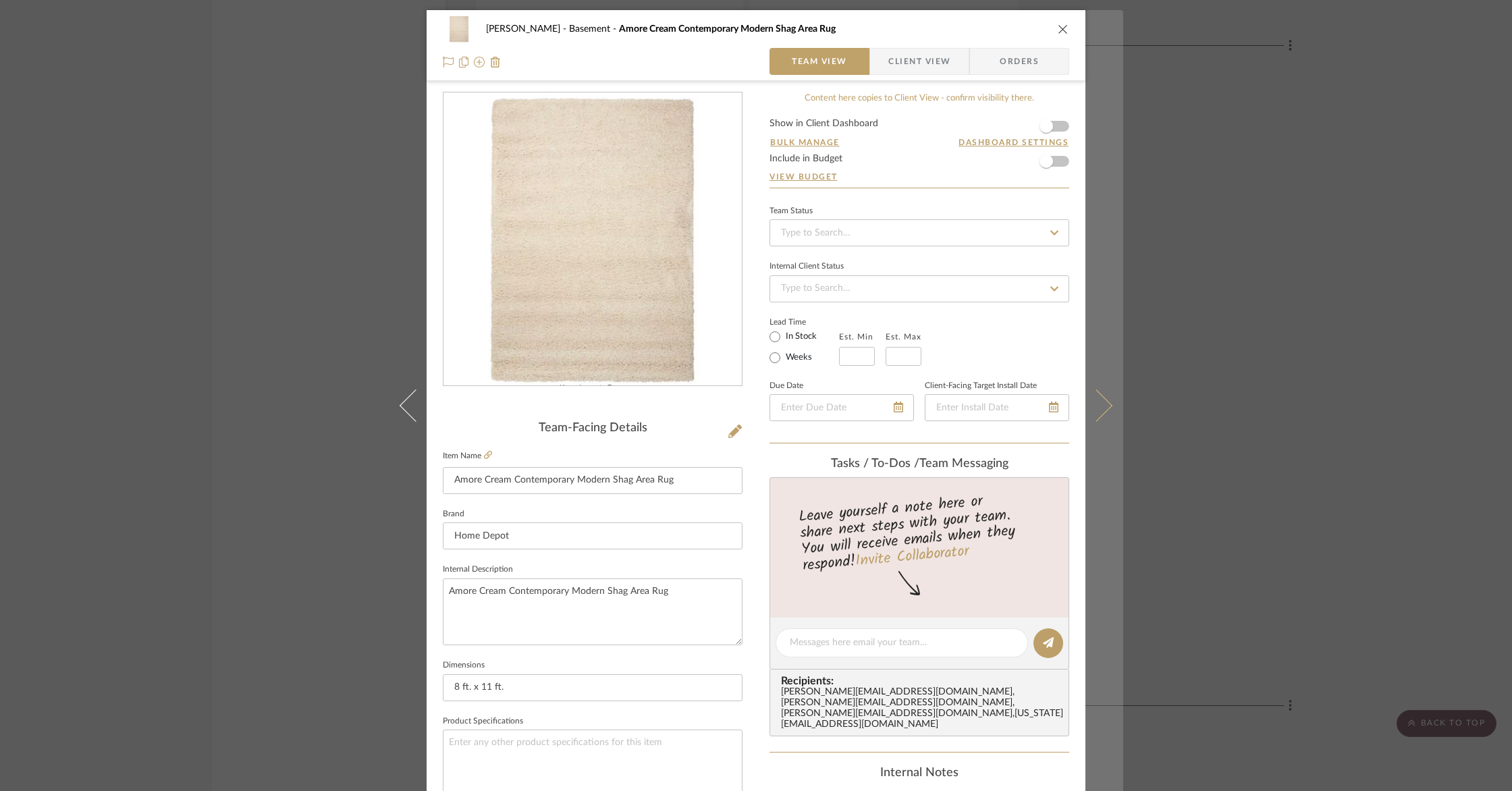
scroll to position [4, 0]
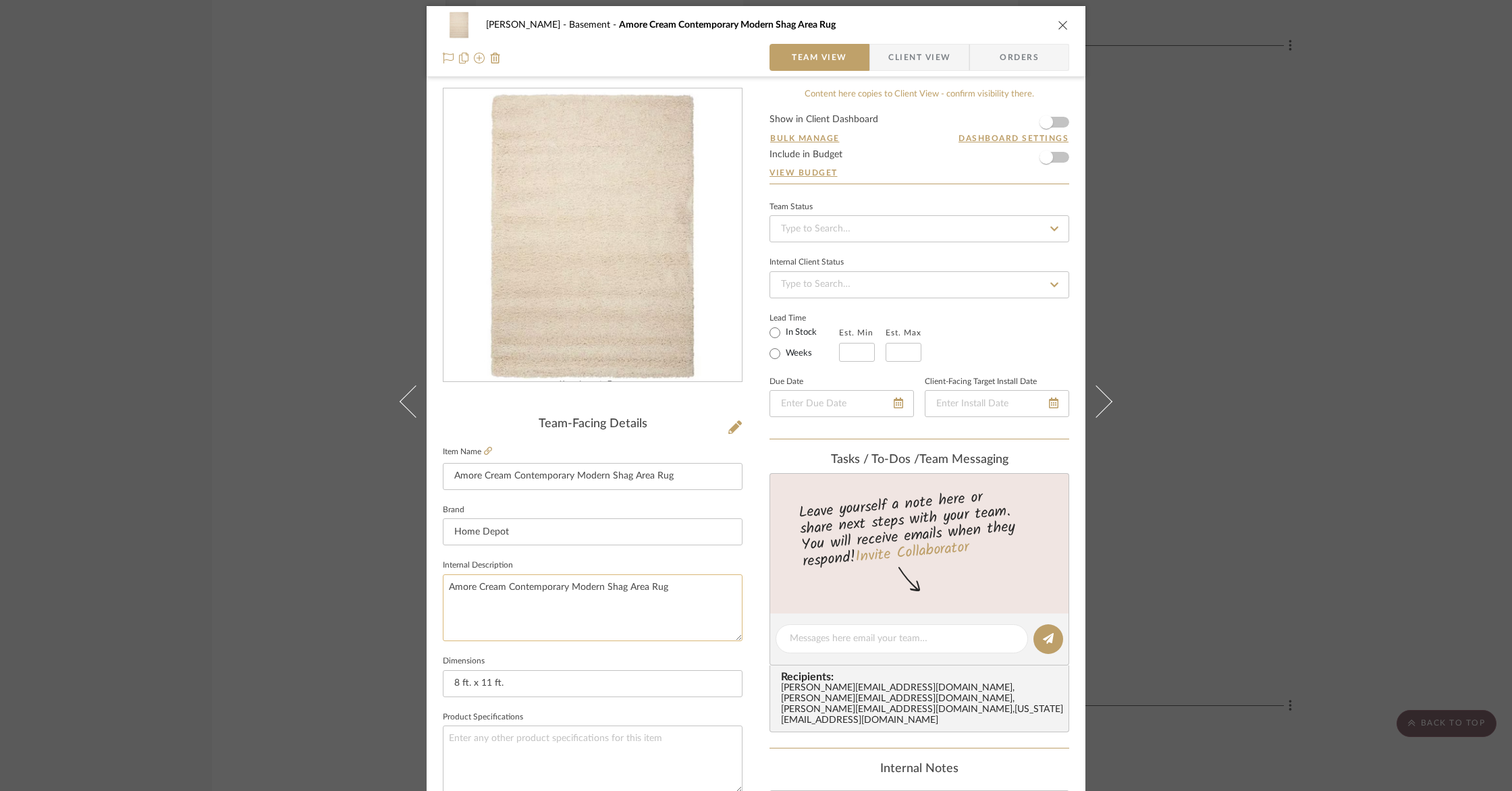
click at [709, 591] on textarea "Amore Cream Contemporary Modern Shag Area Rug" at bounding box center [592, 608] width 300 height 67
type textarea "Amore Cream Contemporary Modern Shag Area Rug with pad"
click at [916, 46] on span "Client View" at bounding box center [919, 57] width 62 height 27
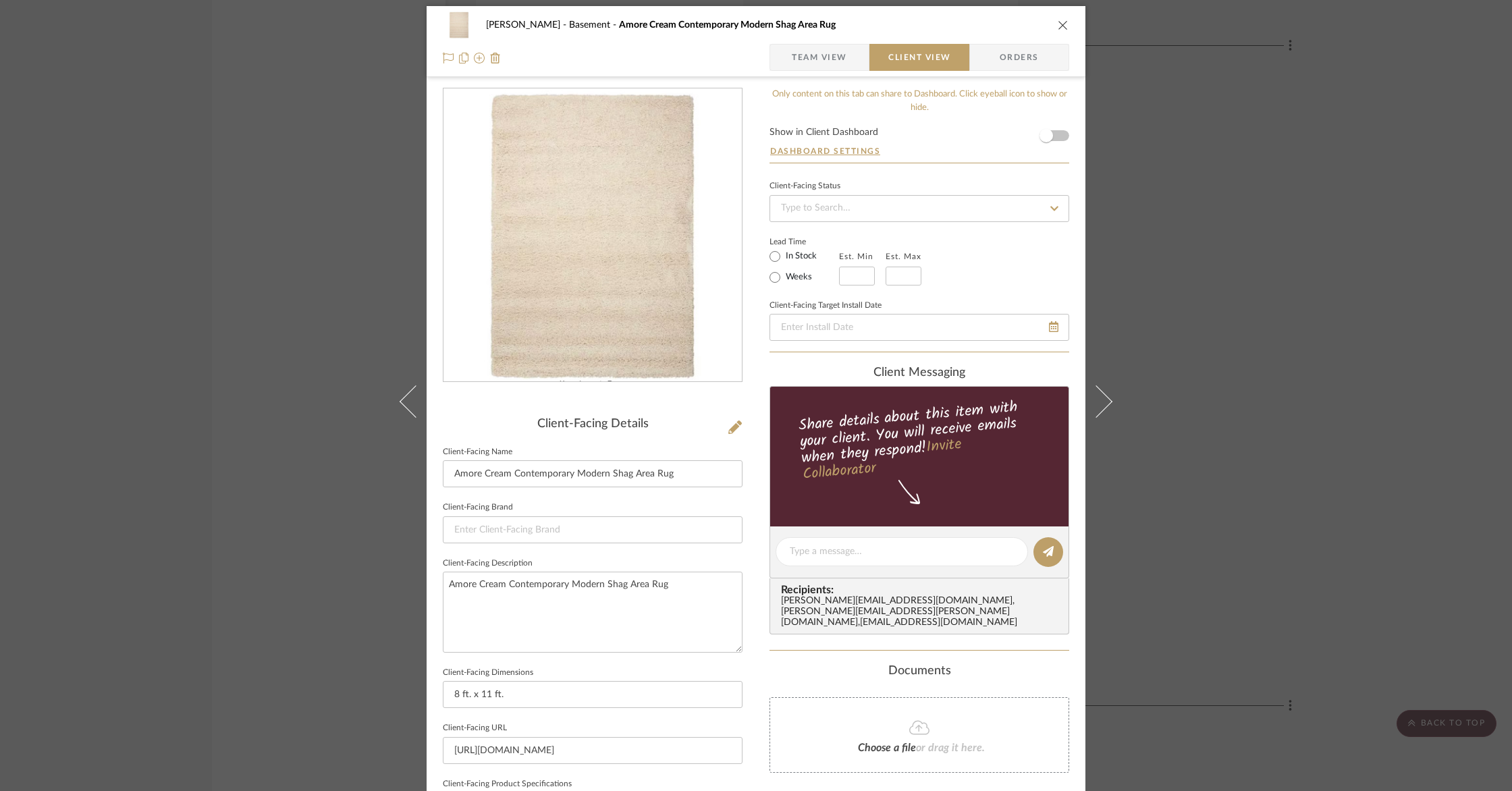
type textarea "Amore Cream Contemporary Modern Shag Area Rug with pad"
click at [1063, 26] on icon "close" at bounding box center [1063, 25] width 11 height 11
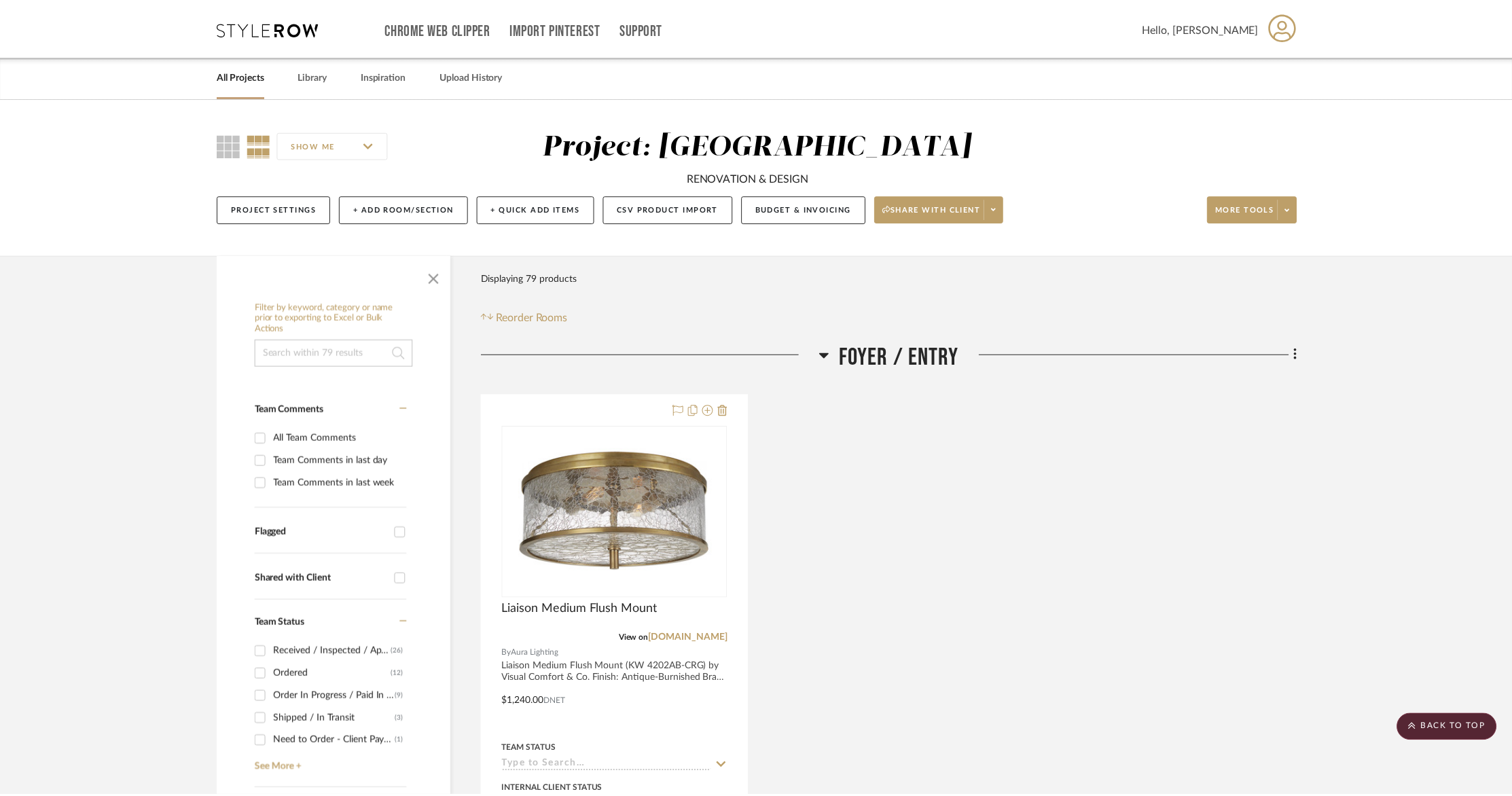
scroll to position [2904, 0]
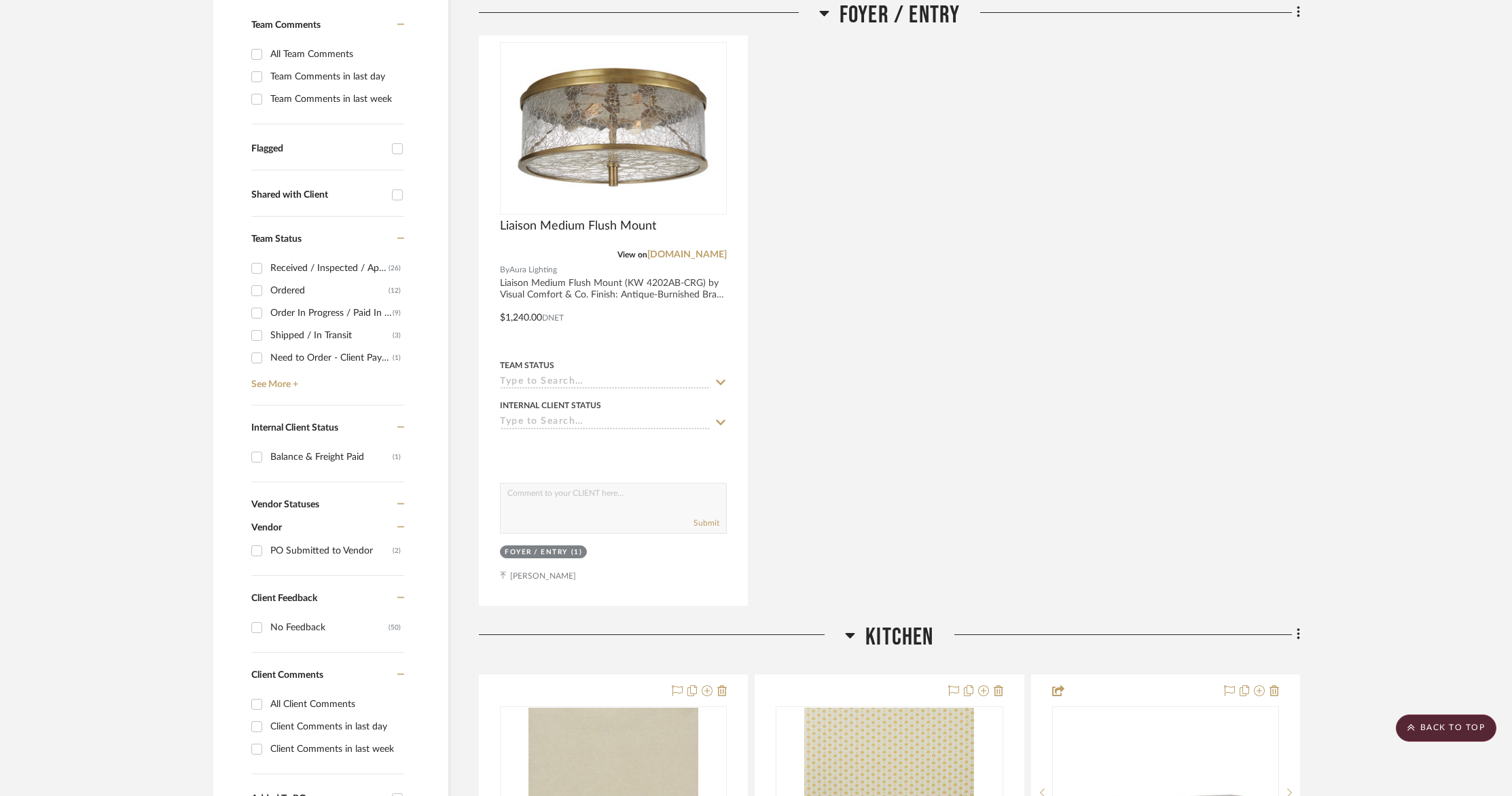
scroll to position [0, 0]
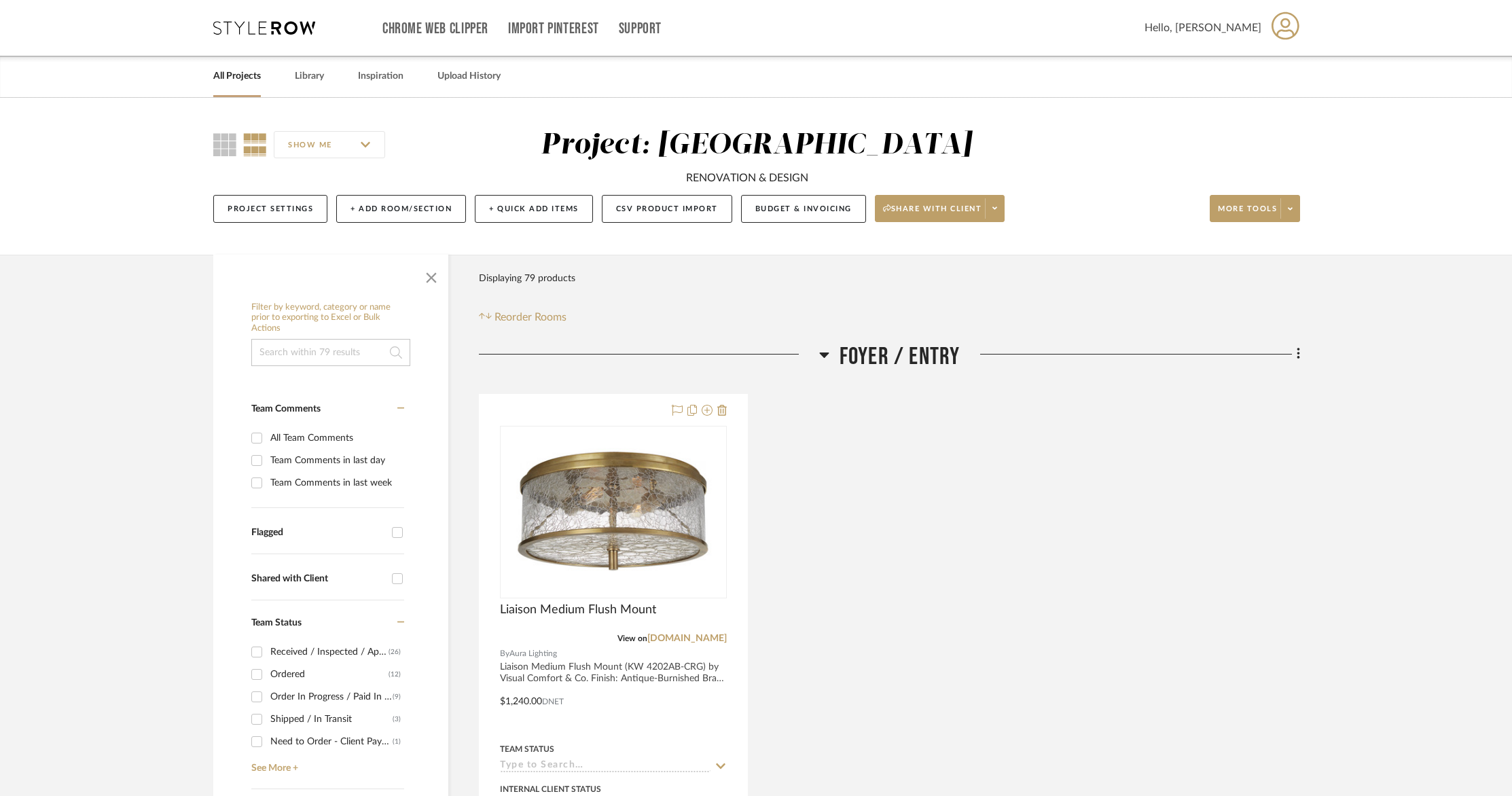
click at [239, 85] on link "All Projects" at bounding box center [236, 77] width 47 height 19
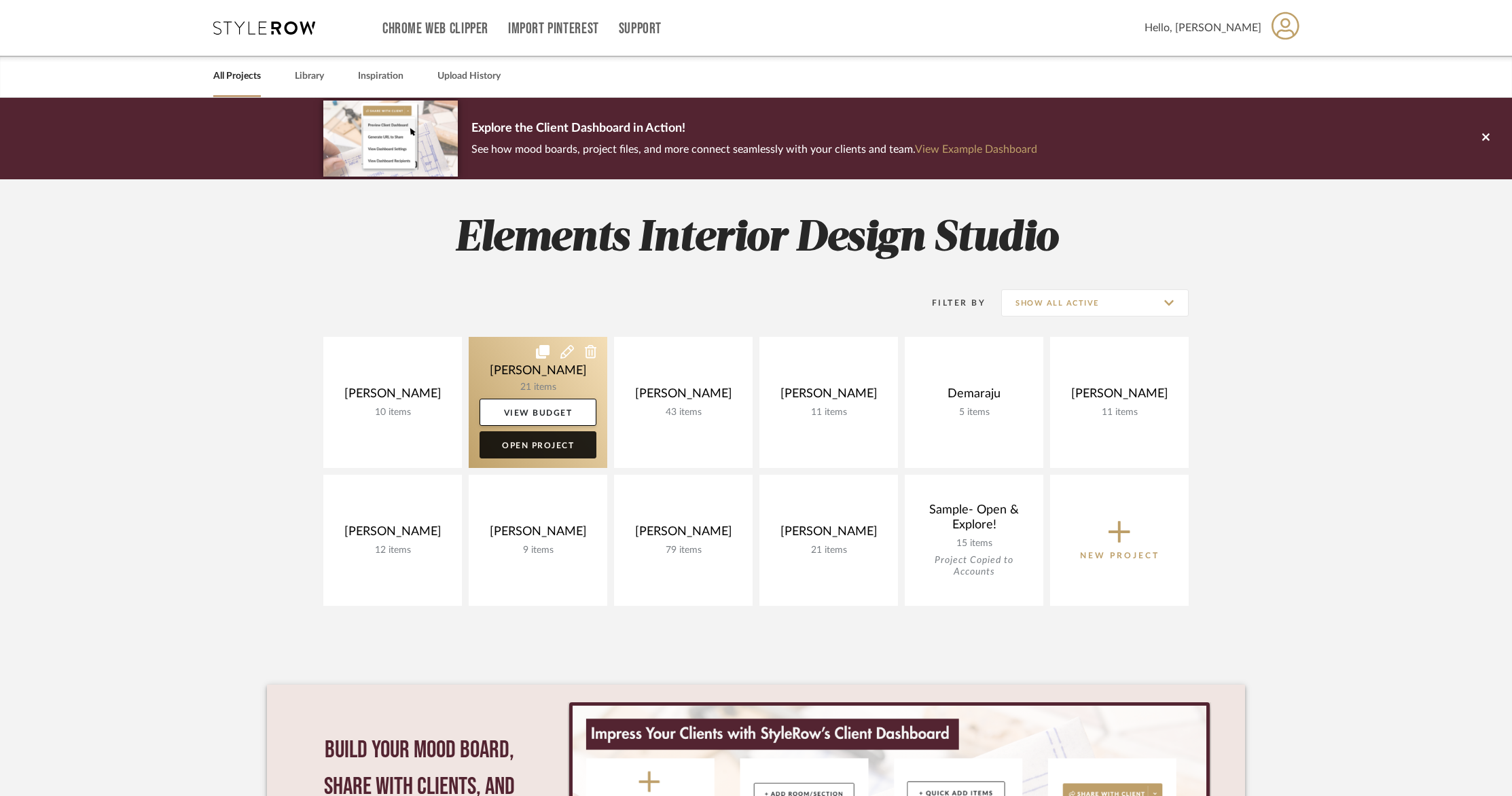
click at [557, 455] on link "Open Project" at bounding box center [538, 445] width 117 height 27
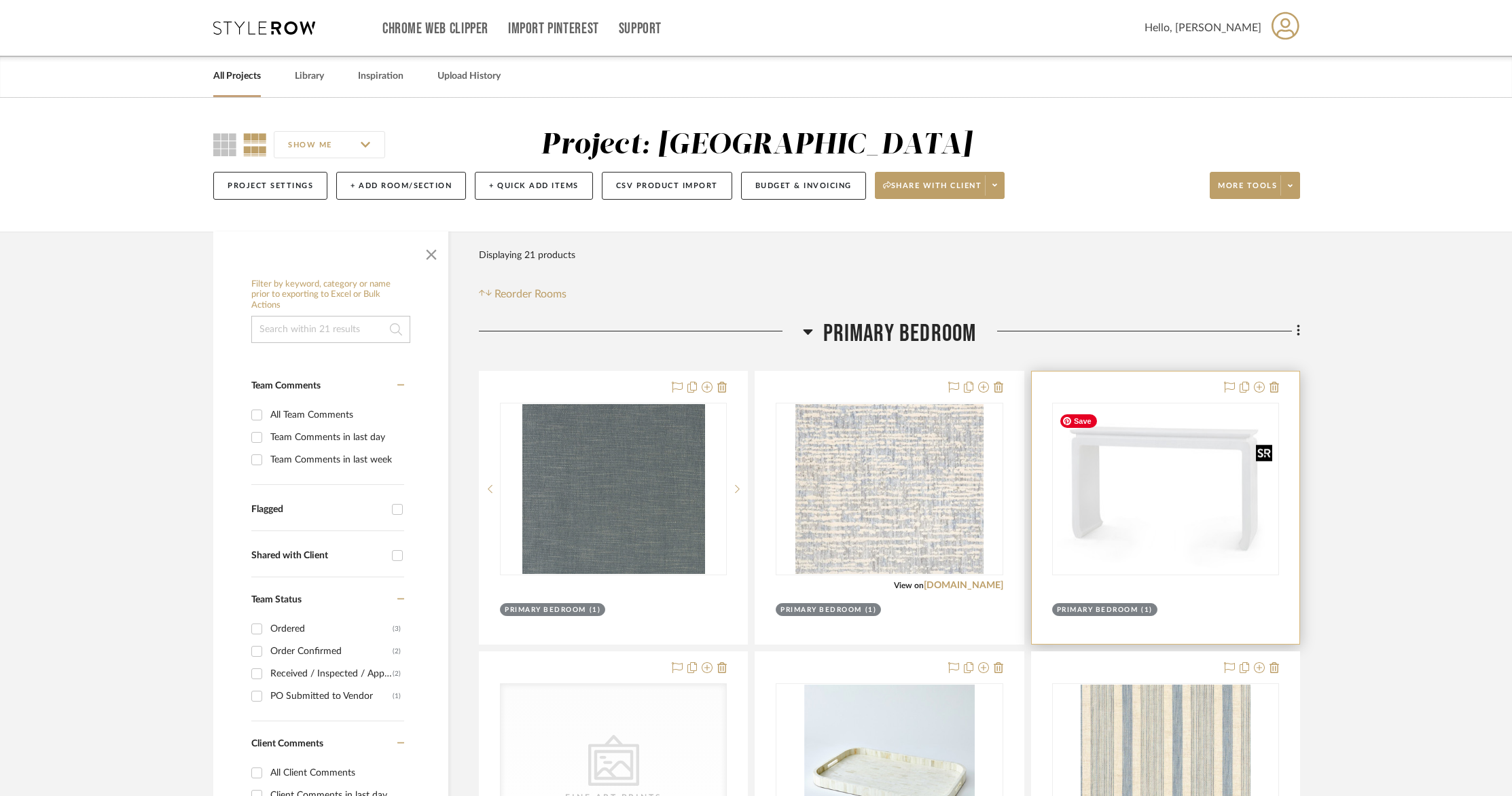
click at [1128, 422] on img "0" at bounding box center [1165, 488] width 224 height 162
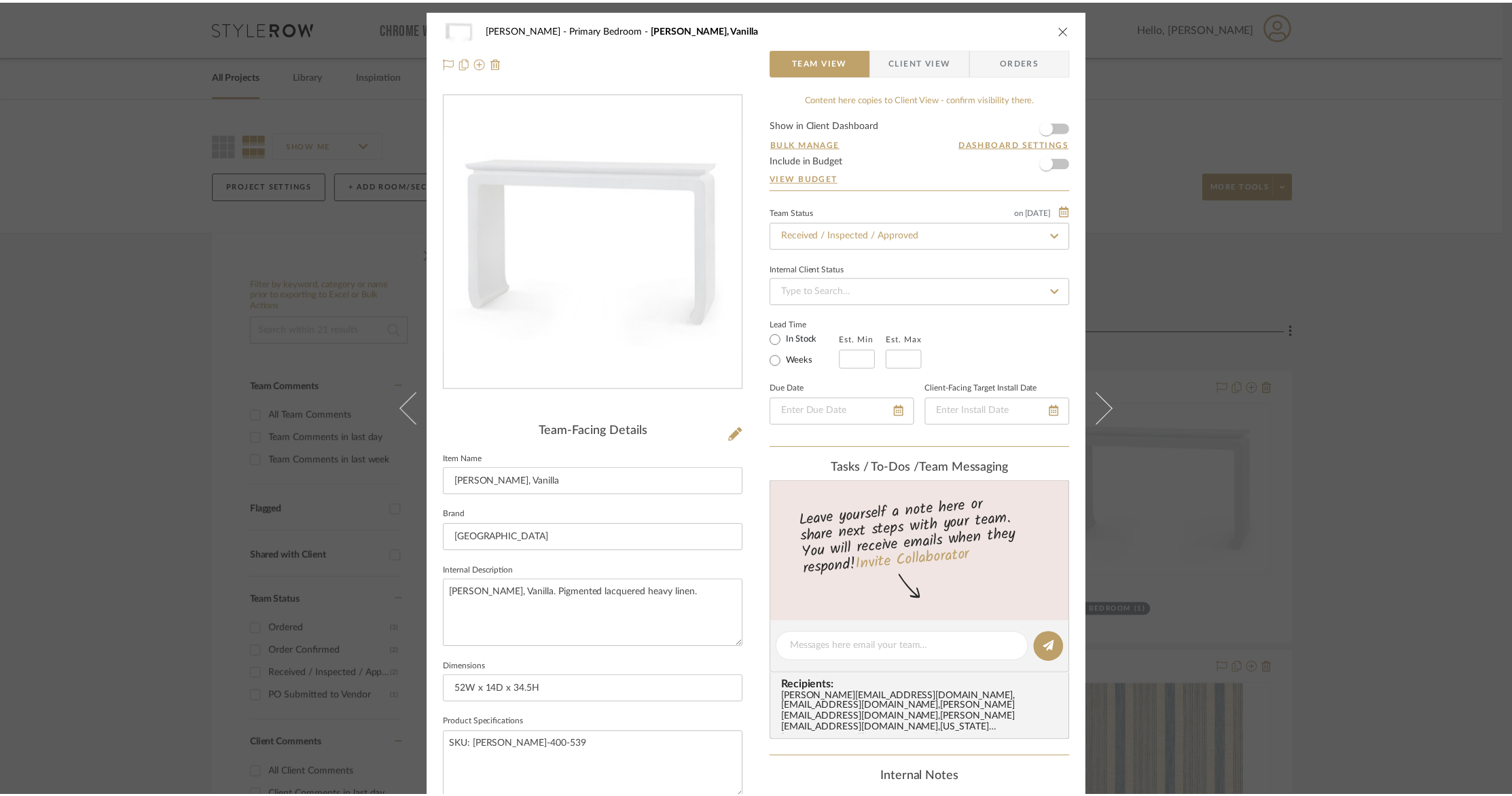
scroll to position [2, 0]
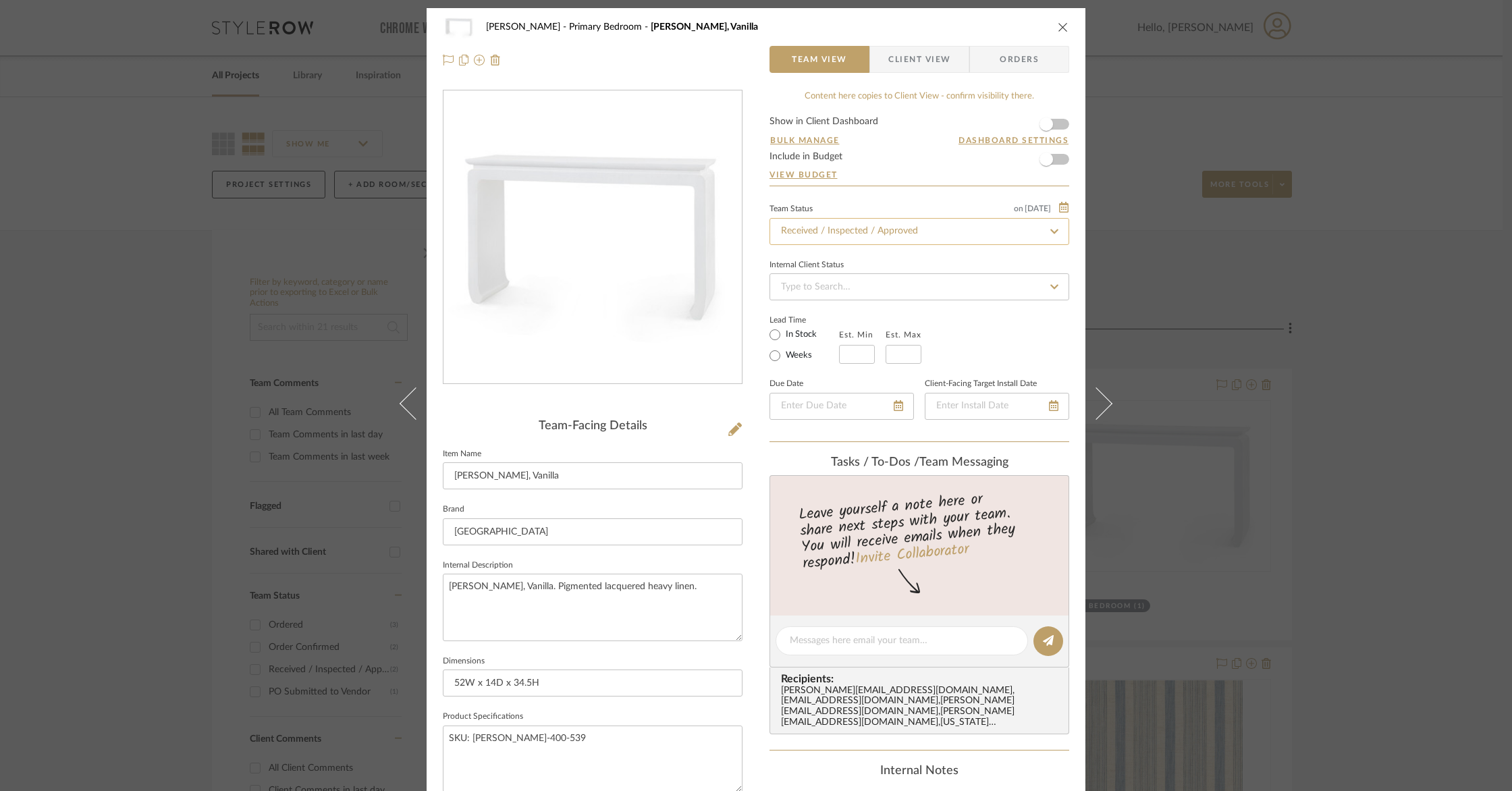
click at [987, 238] on input "Received / Inspected / Approved" at bounding box center [919, 231] width 300 height 27
click at [987, 237] on input "Received / Inspected / Approved" at bounding box center [919, 231] width 300 height 27
click at [987, 284] on input at bounding box center [919, 287] width 300 height 27
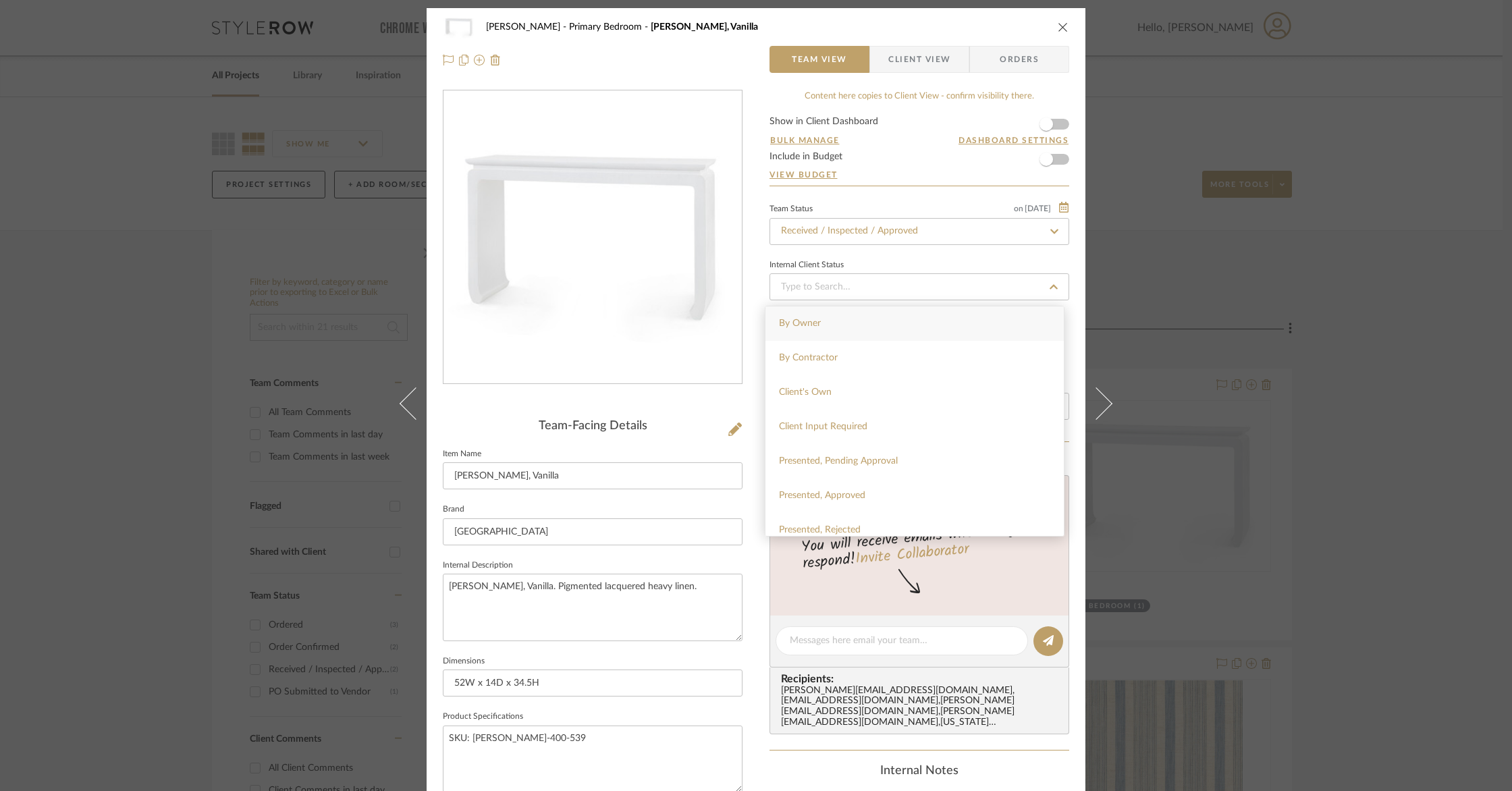
click at [1474, 149] on div "[PERSON_NAME] Primary Bedroom [PERSON_NAME], Vanilla Team View Client View Orde…" at bounding box center [756, 395] width 1512 height 791
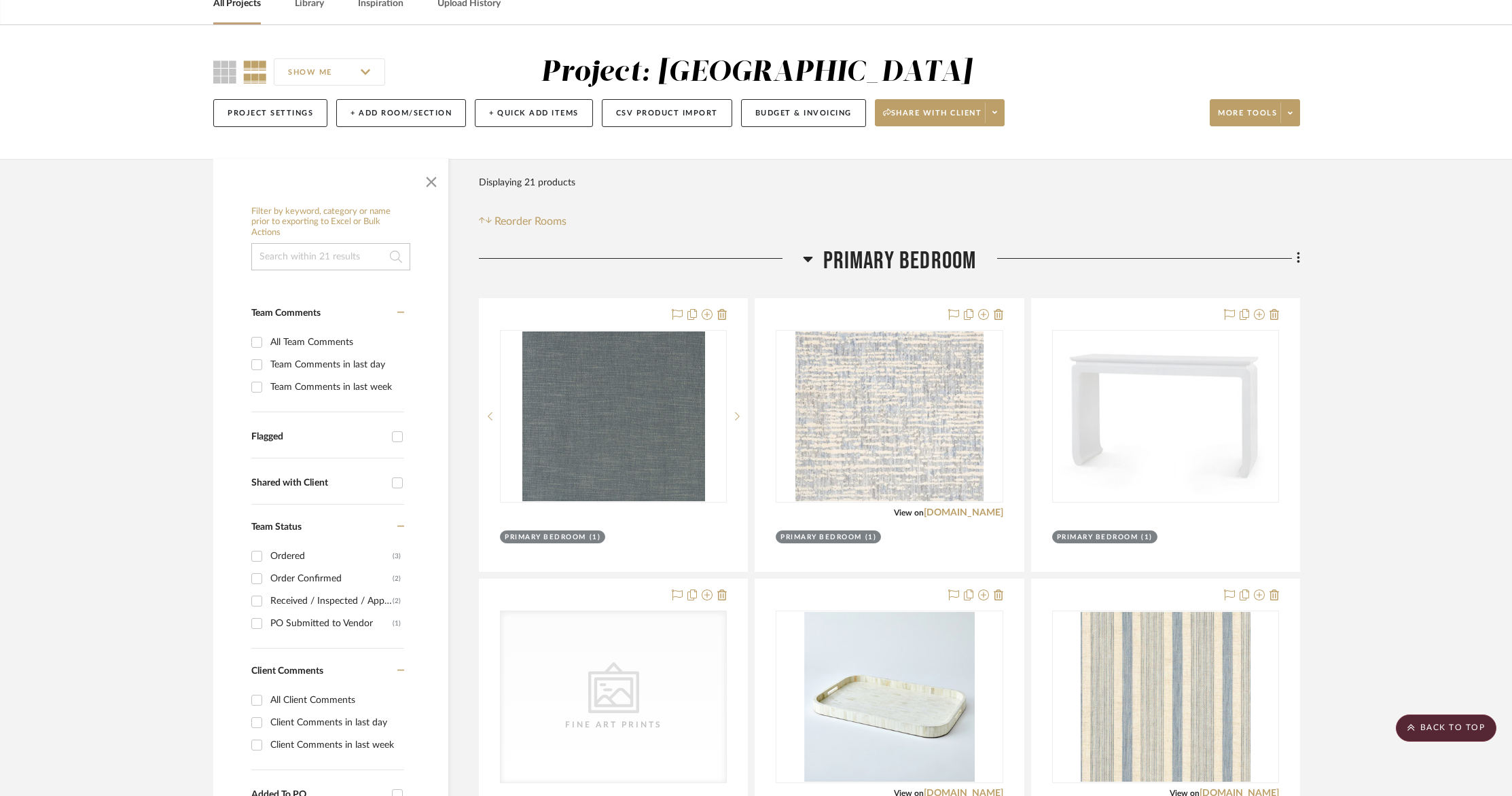
scroll to position [0, 0]
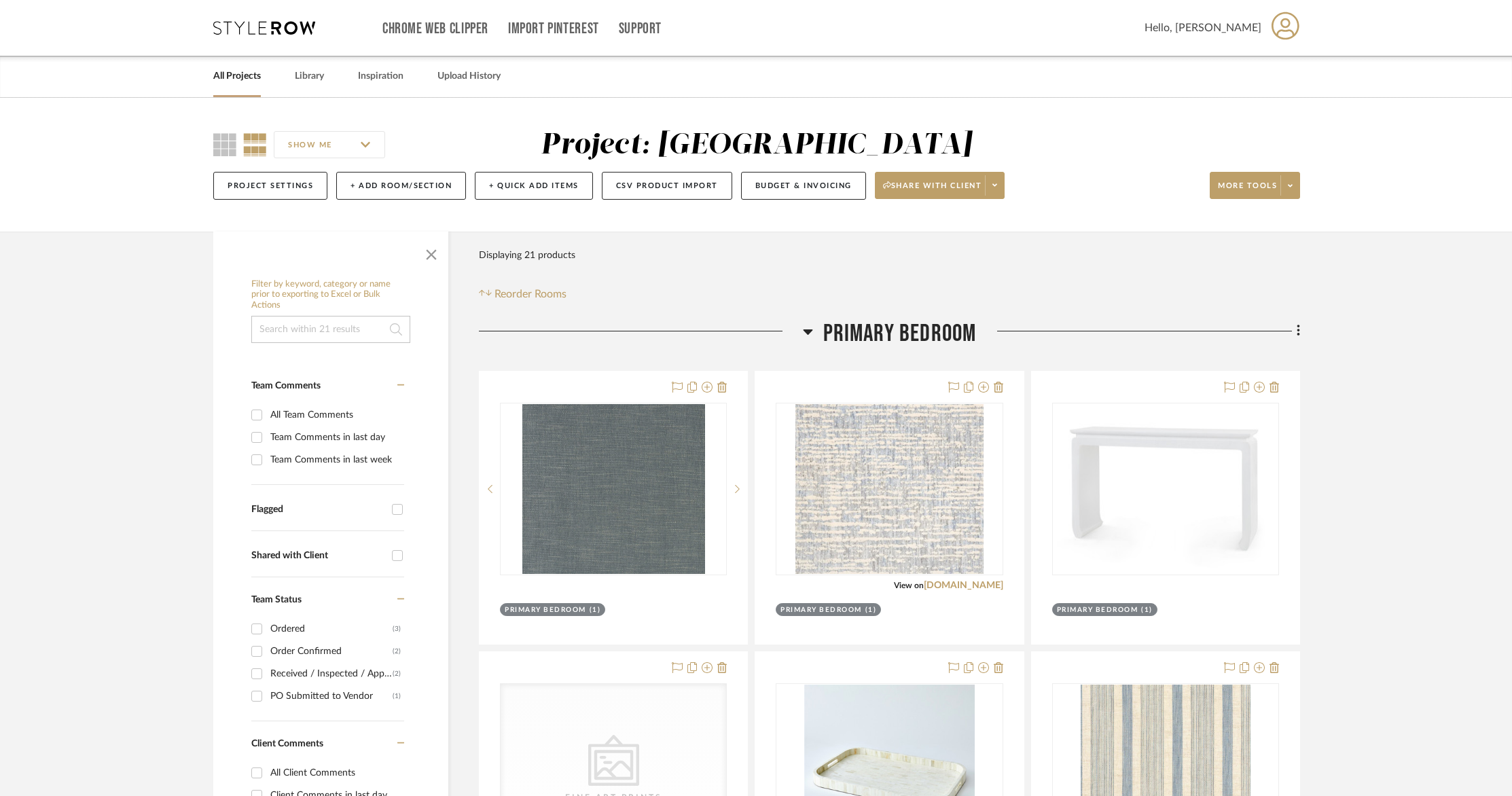
click at [1252, 25] on span "Hello, [PERSON_NAME]" at bounding box center [1203, 27] width 117 height 16
click at [1228, 329] on span "Logout" at bounding box center [1264, 326] width 89 height 12
